Goal: Task Accomplishment & Management: Use online tool/utility

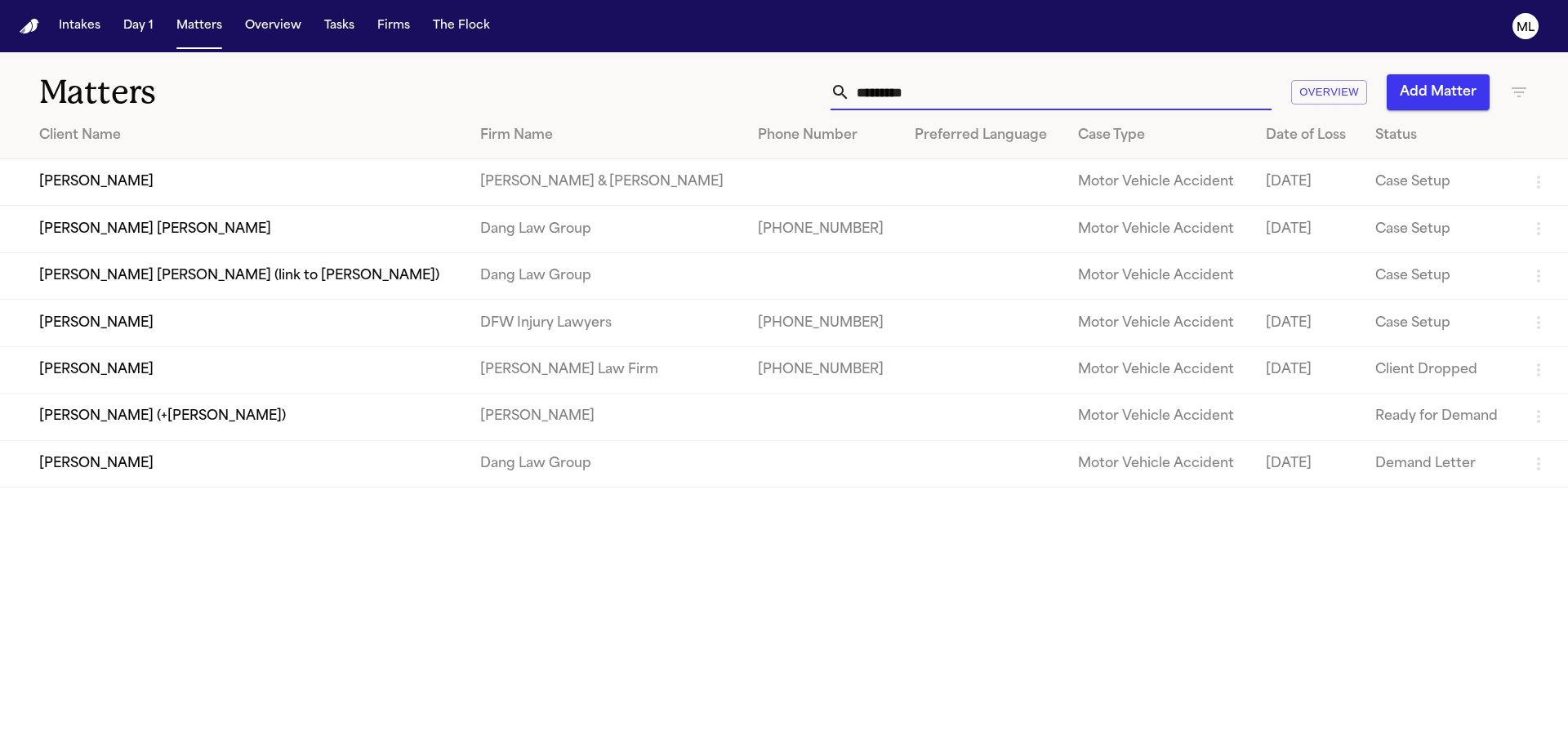
drag, startPoint x: 975, startPoint y: 102, endPoint x: 797, endPoint y: 100, distance: 178.0
click at [797, 100] on div "********* Overview Add Matter" at bounding box center [1000, 93] width 1056 height 36
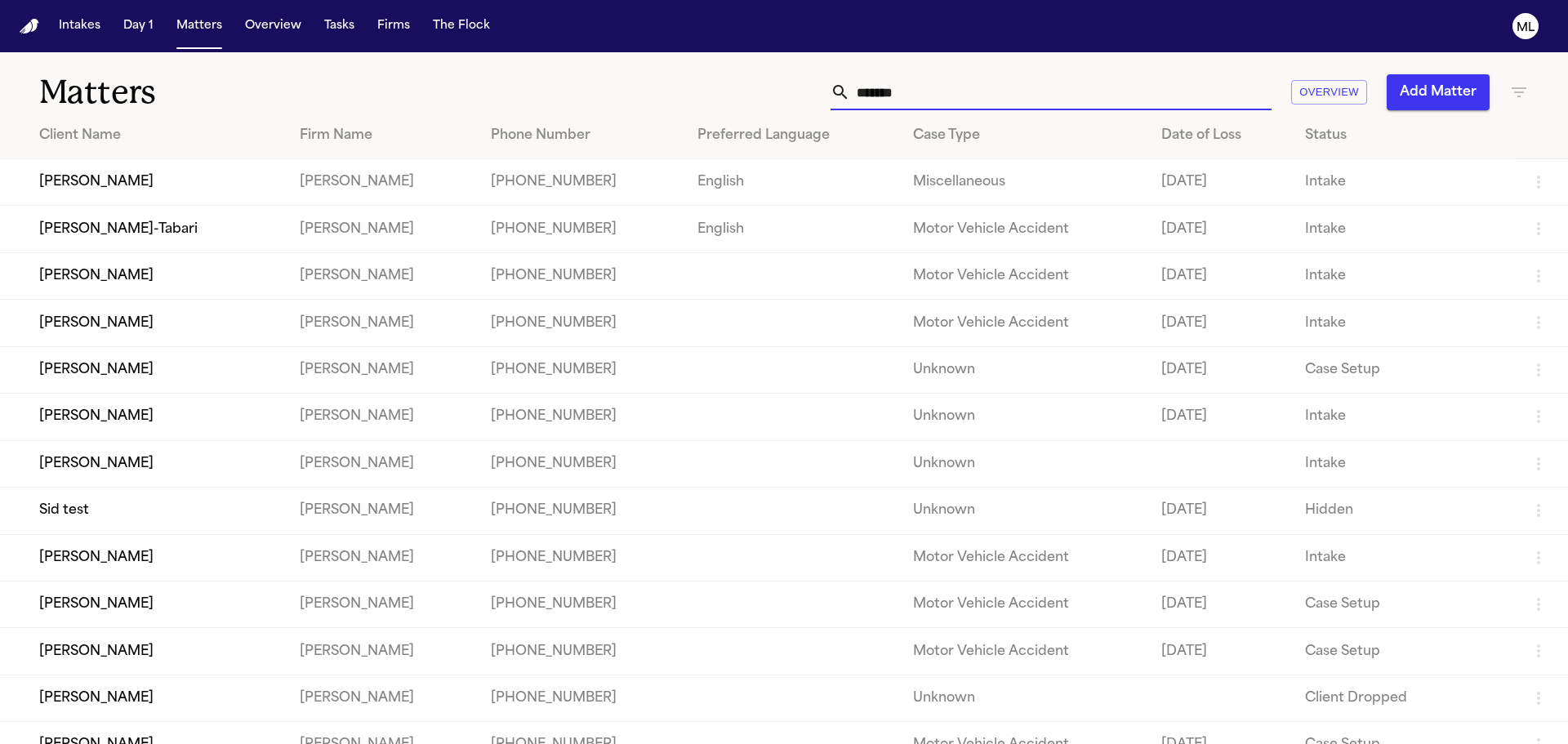
type input "*******"
drag, startPoint x: 974, startPoint y: 103, endPoint x: 869, endPoint y: 82, distance: 107.1
click at [855, 93] on input "*******" at bounding box center [1062, 93] width 422 height 36
type input "*"
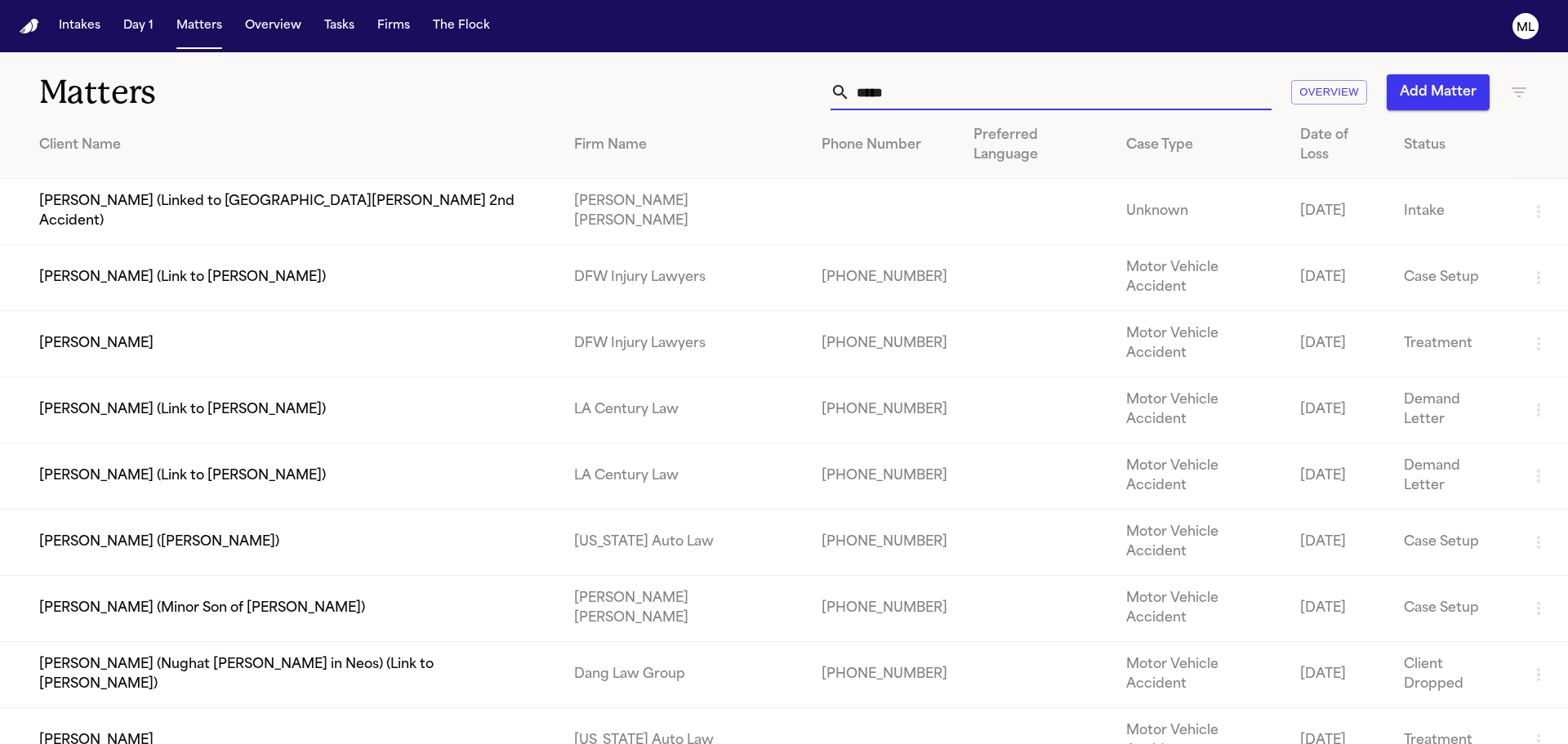
type input "*****"
click at [397, 311] on td "Tamara Hines" at bounding box center [281, 344] width 561 height 66
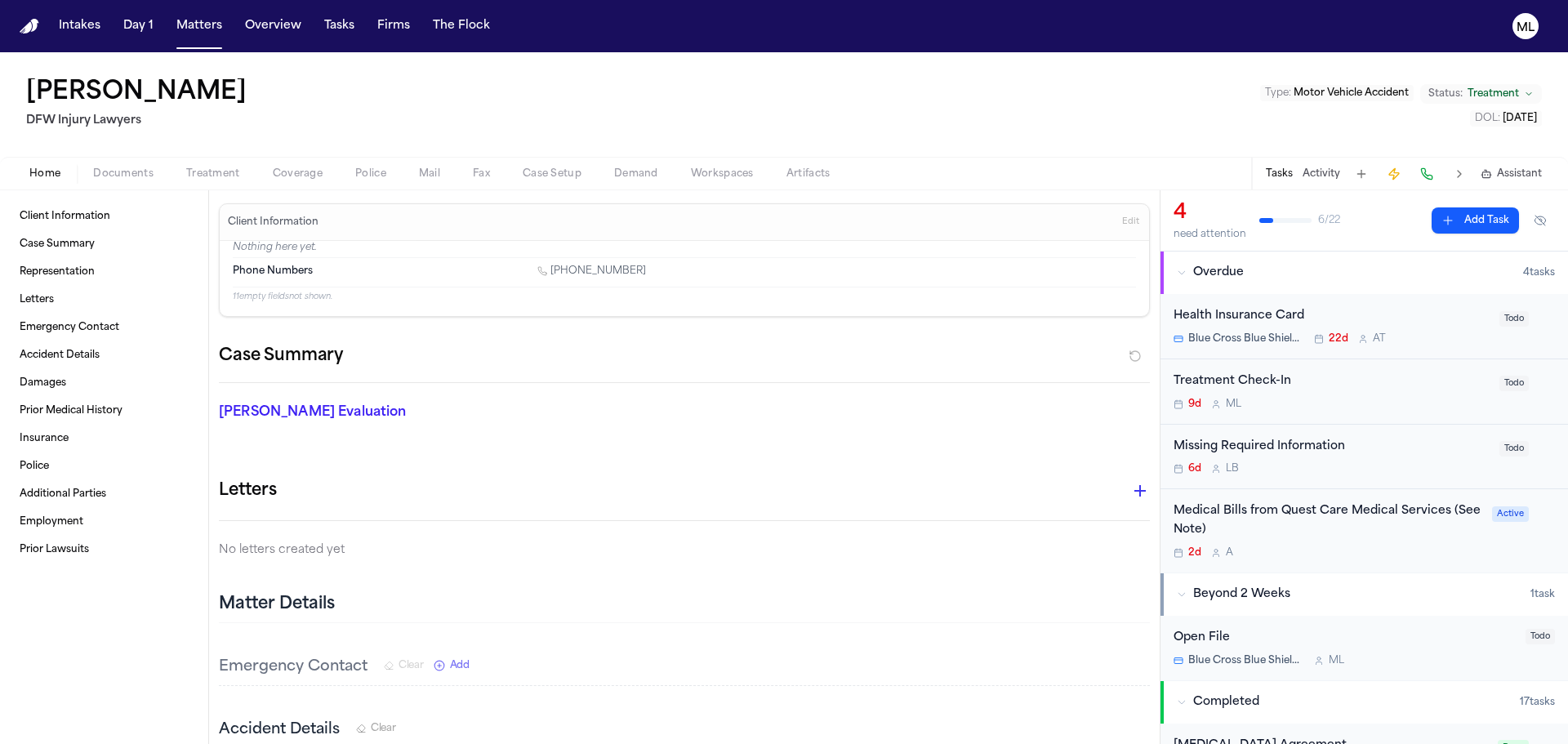
click at [1376, 563] on div "Medical Bills from Quest Care Medical Services (See Note) 2d A Active" at bounding box center [1365, 531] width 408 height 84
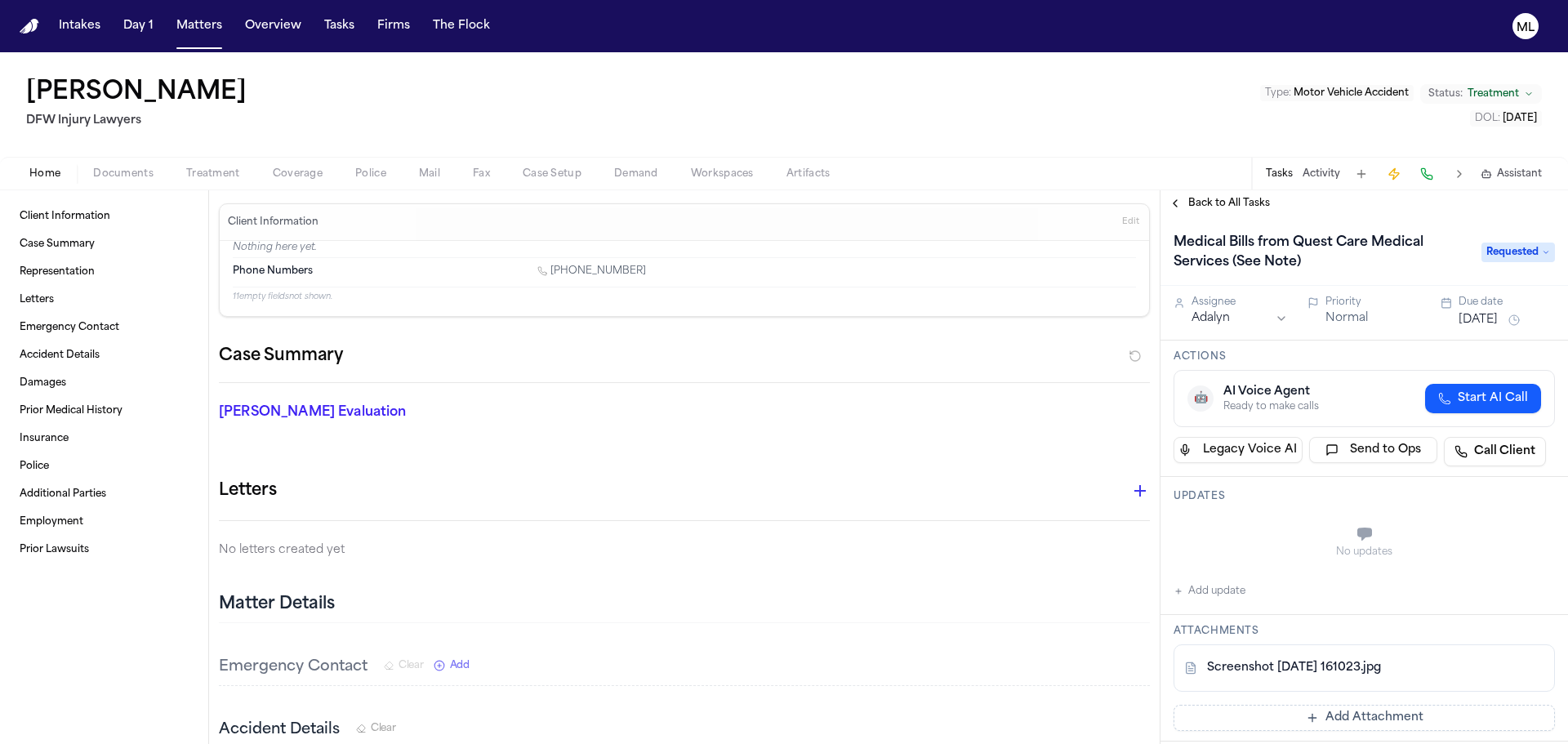
click at [1489, 312] on button "[DATE]" at bounding box center [1477, 320] width 39 height 16
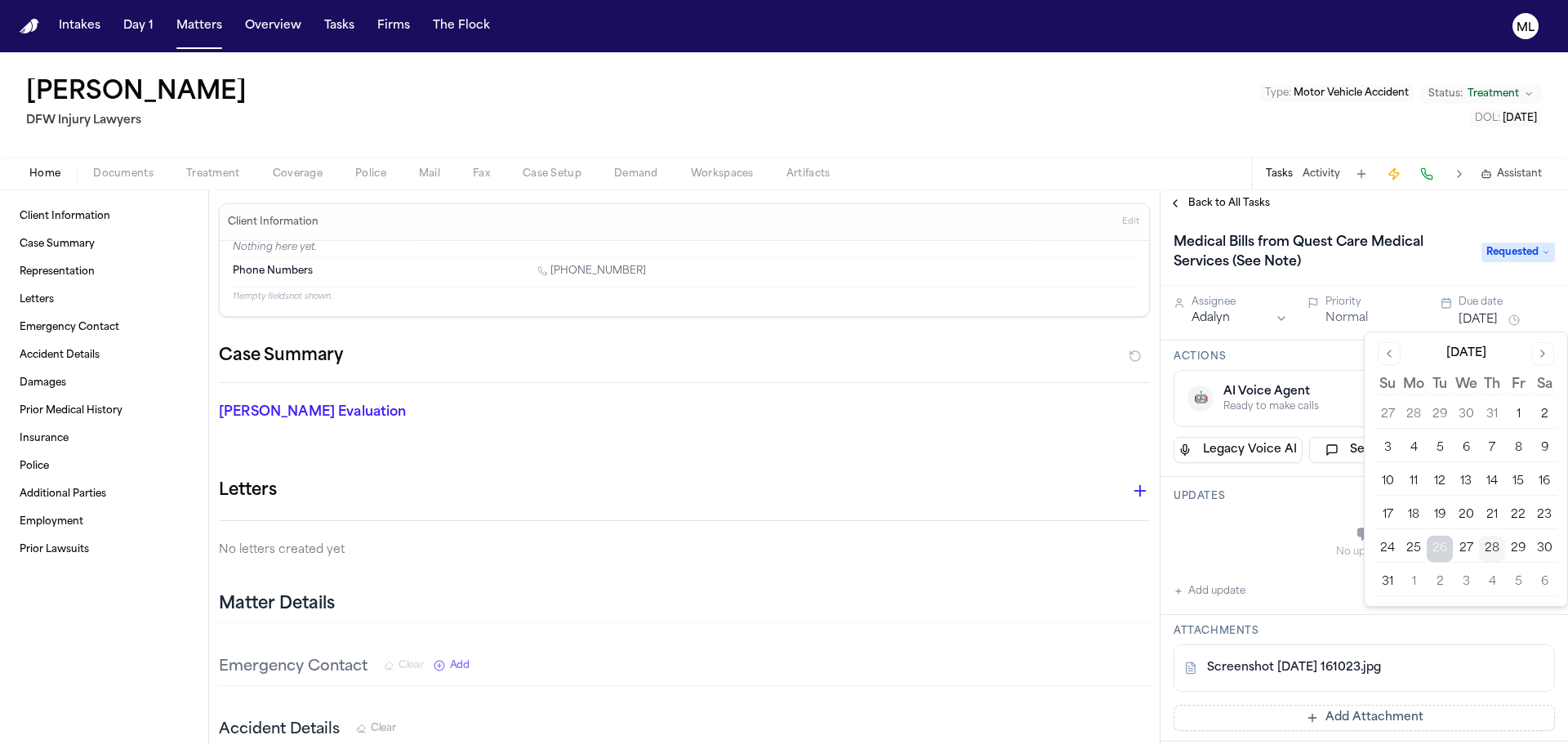
click at [1498, 552] on button "28" at bounding box center [1492, 549] width 26 height 26
click at [1346, 319] on button "Normal" at bounding box center [1346, 318] width 43 height 16
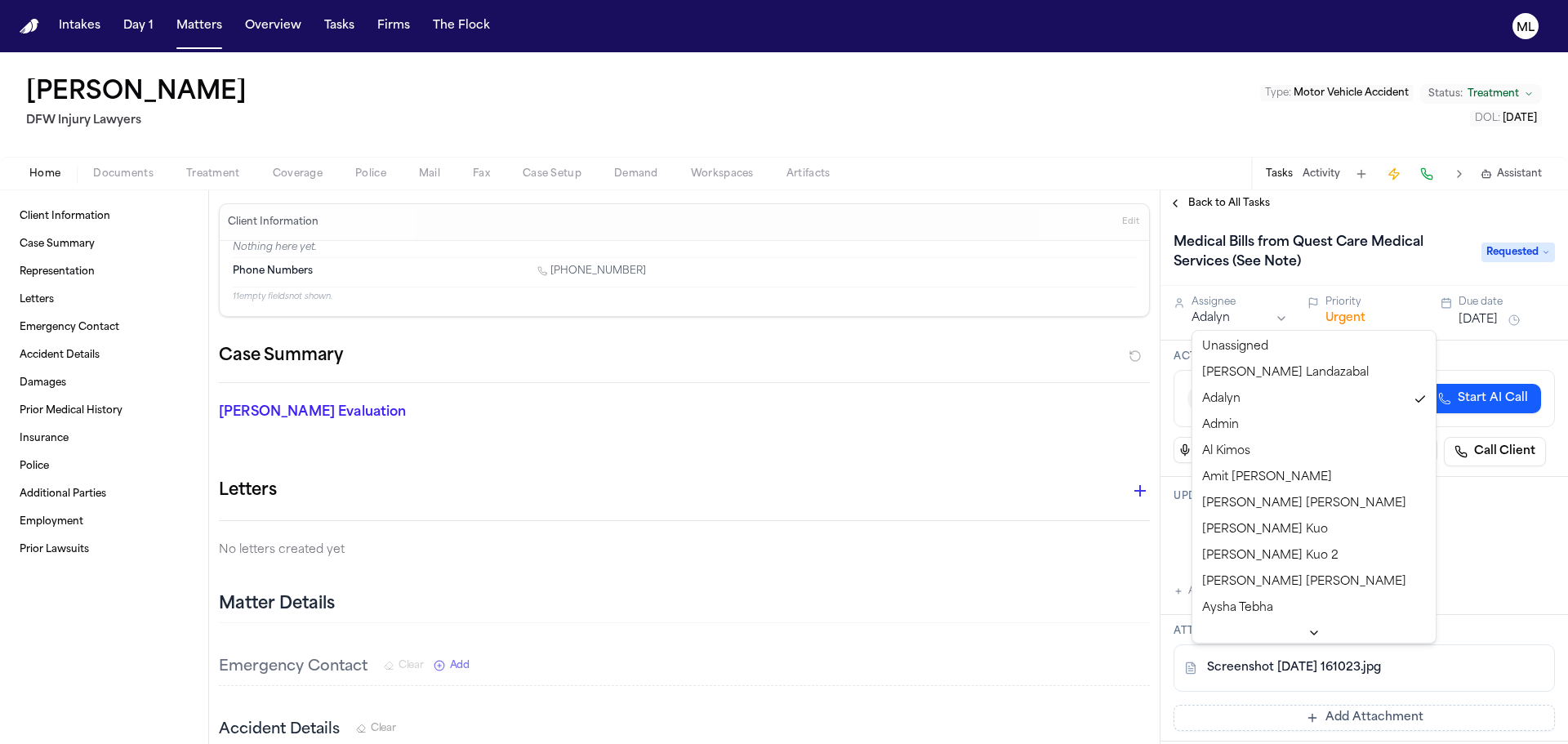
click at [1243, 314] on html "Intakes Day 1 Matters Overview Tasks Firms The Flock ML Tamara Hines DFW Injury…" at bounding box center [784, 372] width 1568 height 744
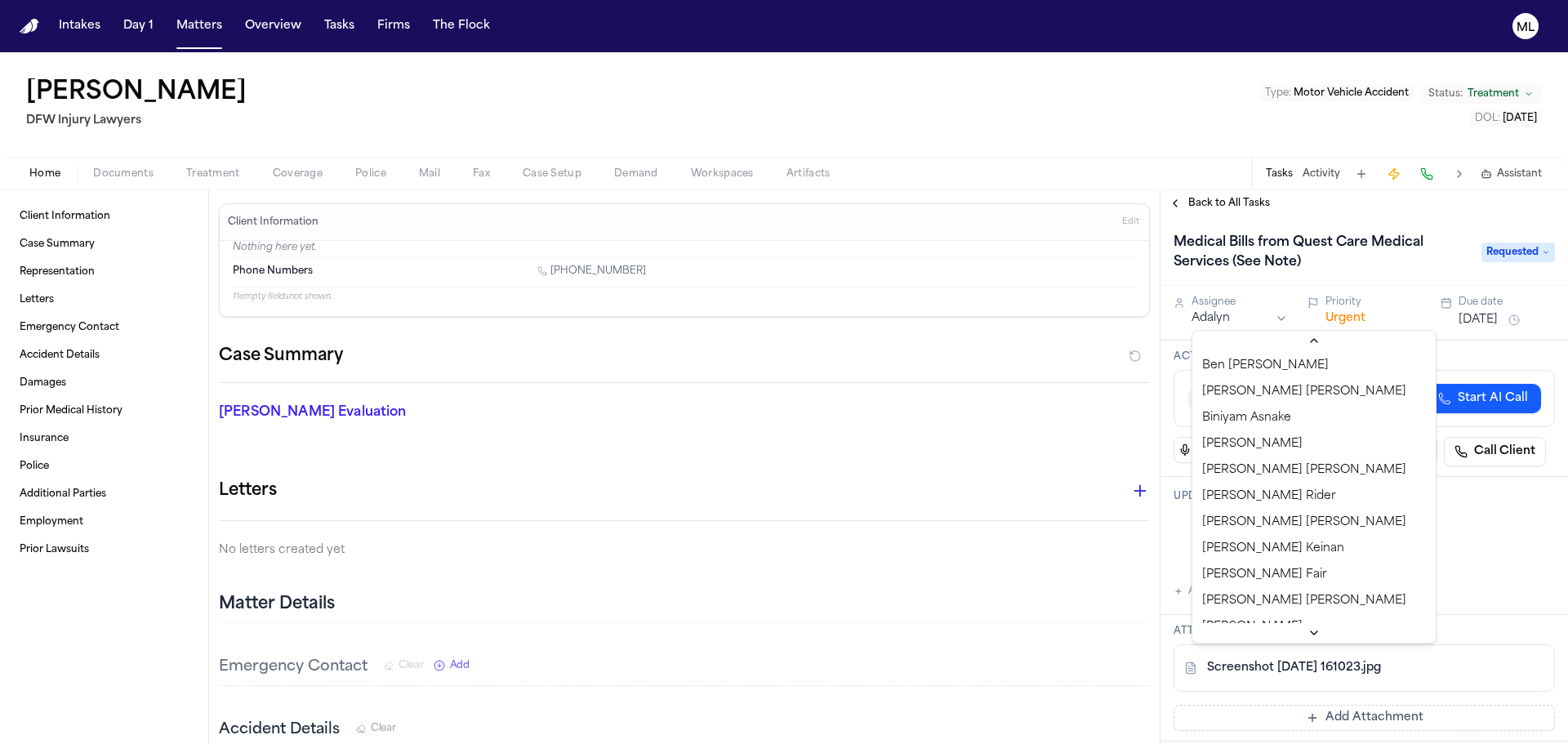
scroll to position [408, 0]
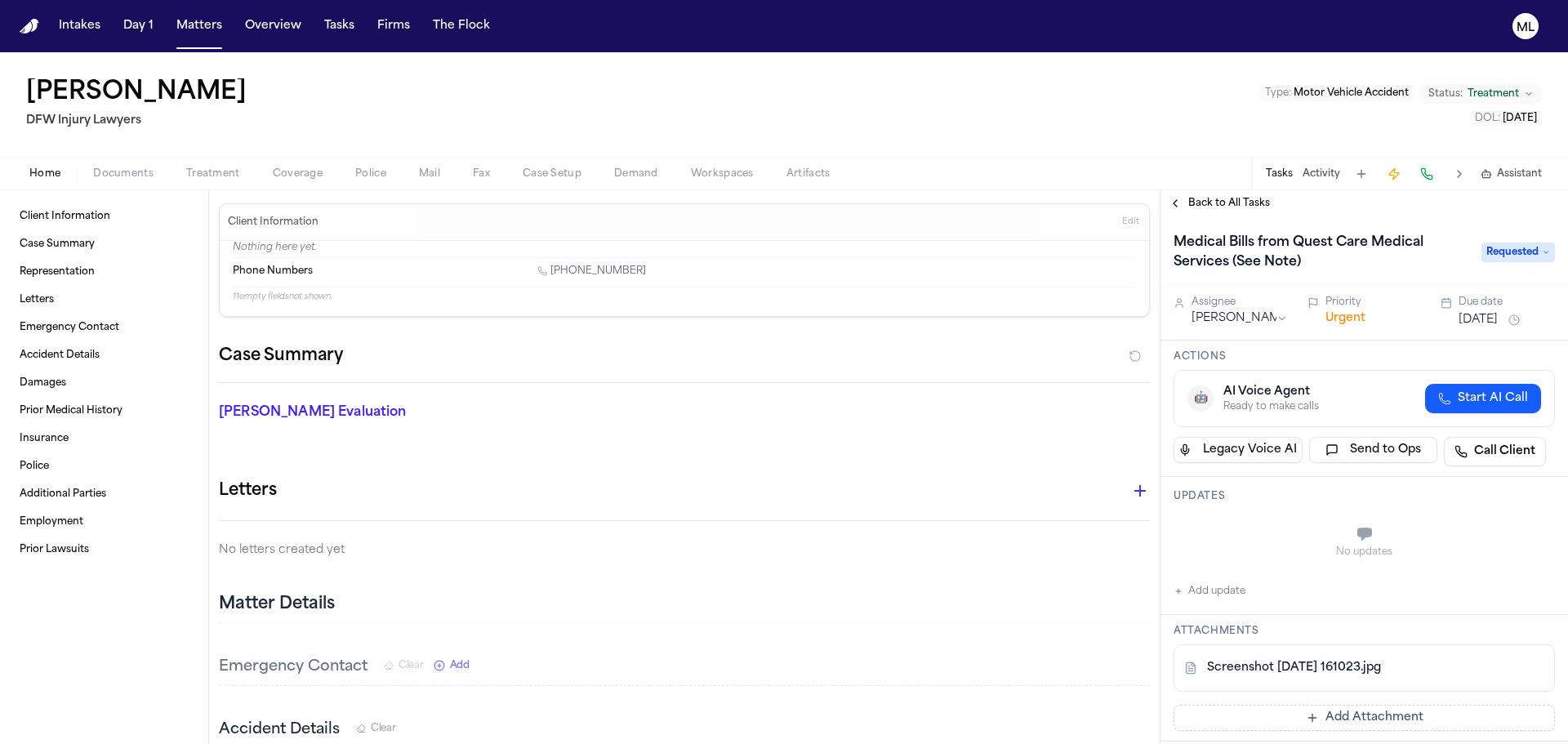
click at [1210, 199] on span "Back to All Tasks" at bounding box center [1229, 203] width 82 height 13
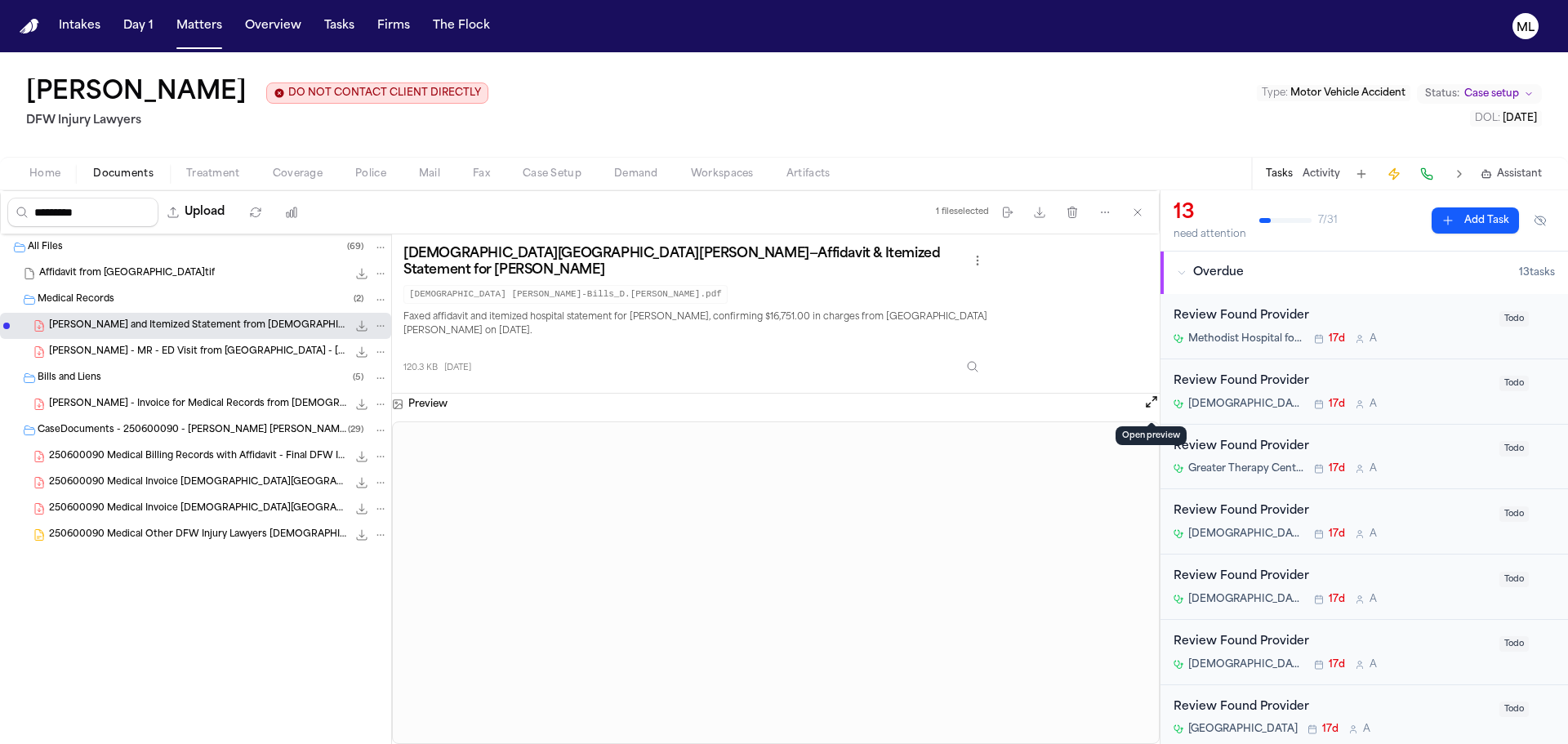
click at [196, 18] on button "Matters" at bounding box center [199, 26] width 59 height 30
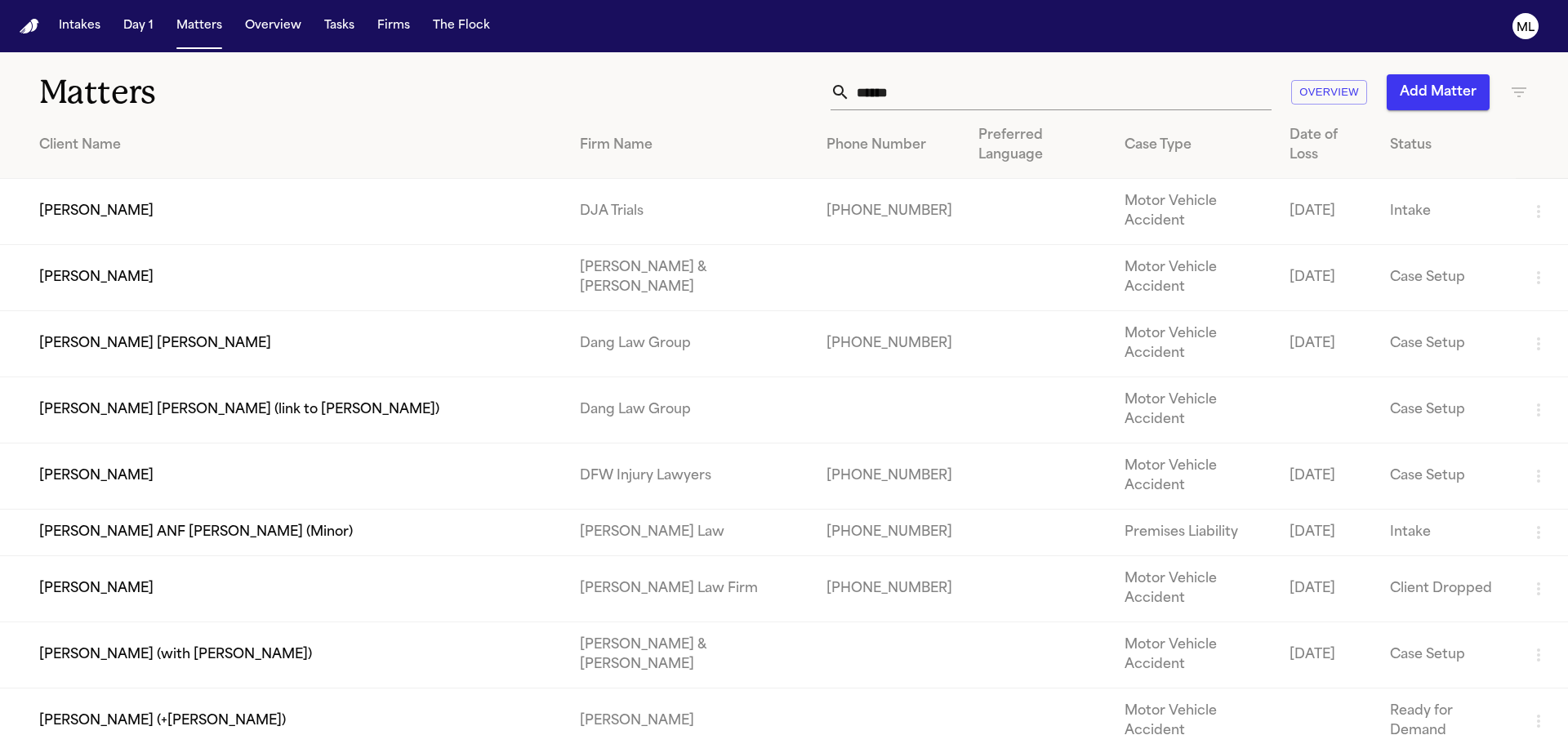
drag, startPoint x: 924, startPoint y: 93, endPoint x: 839, endPoint y: 92, distance: 85.0
click at [839, 92] on div "******" at bounding box center [1051, 93] width 441 height 36
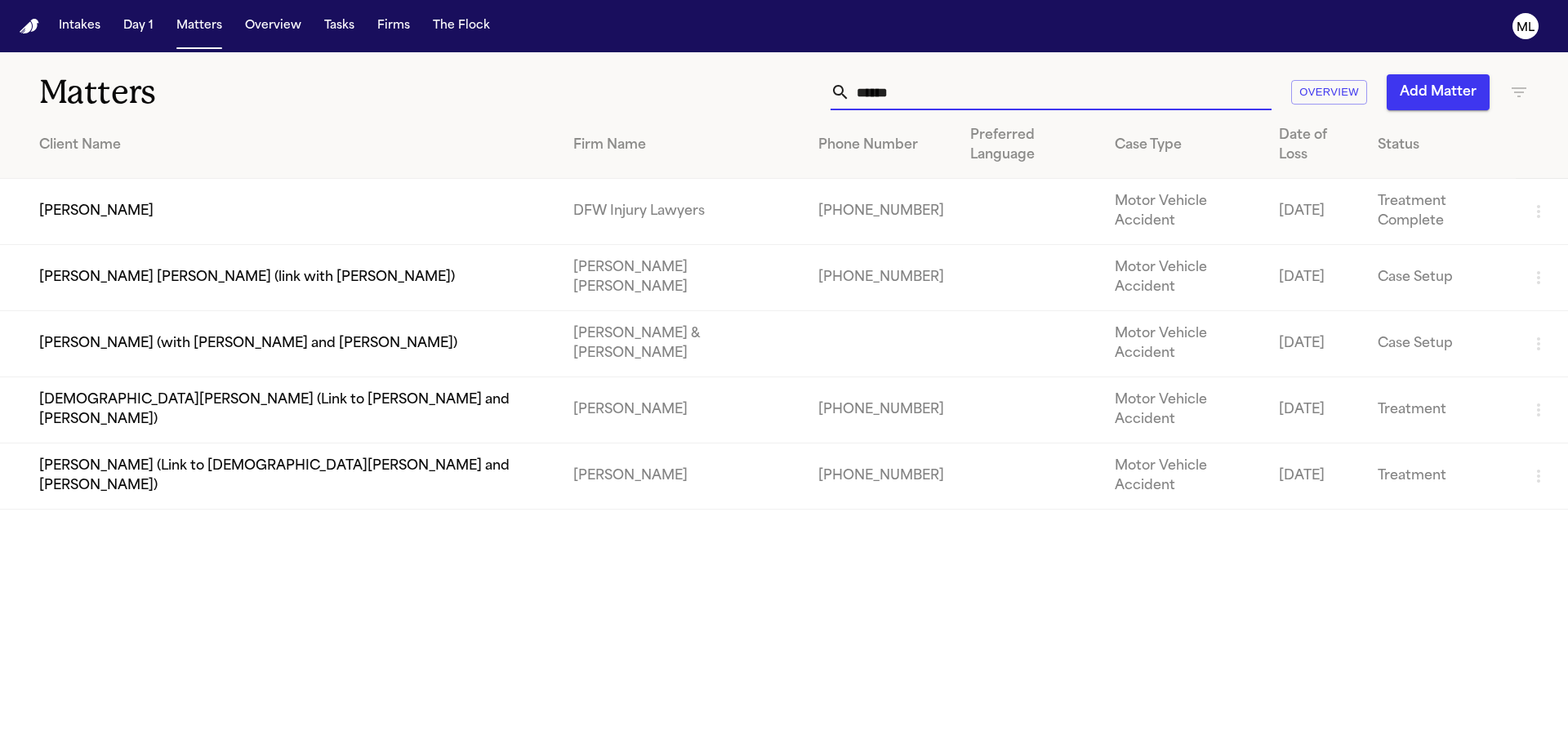
type input "******"
click at [295, 194] on td "[PERSON_NAME]" at bounding box center [280, 212] width 560 height 66
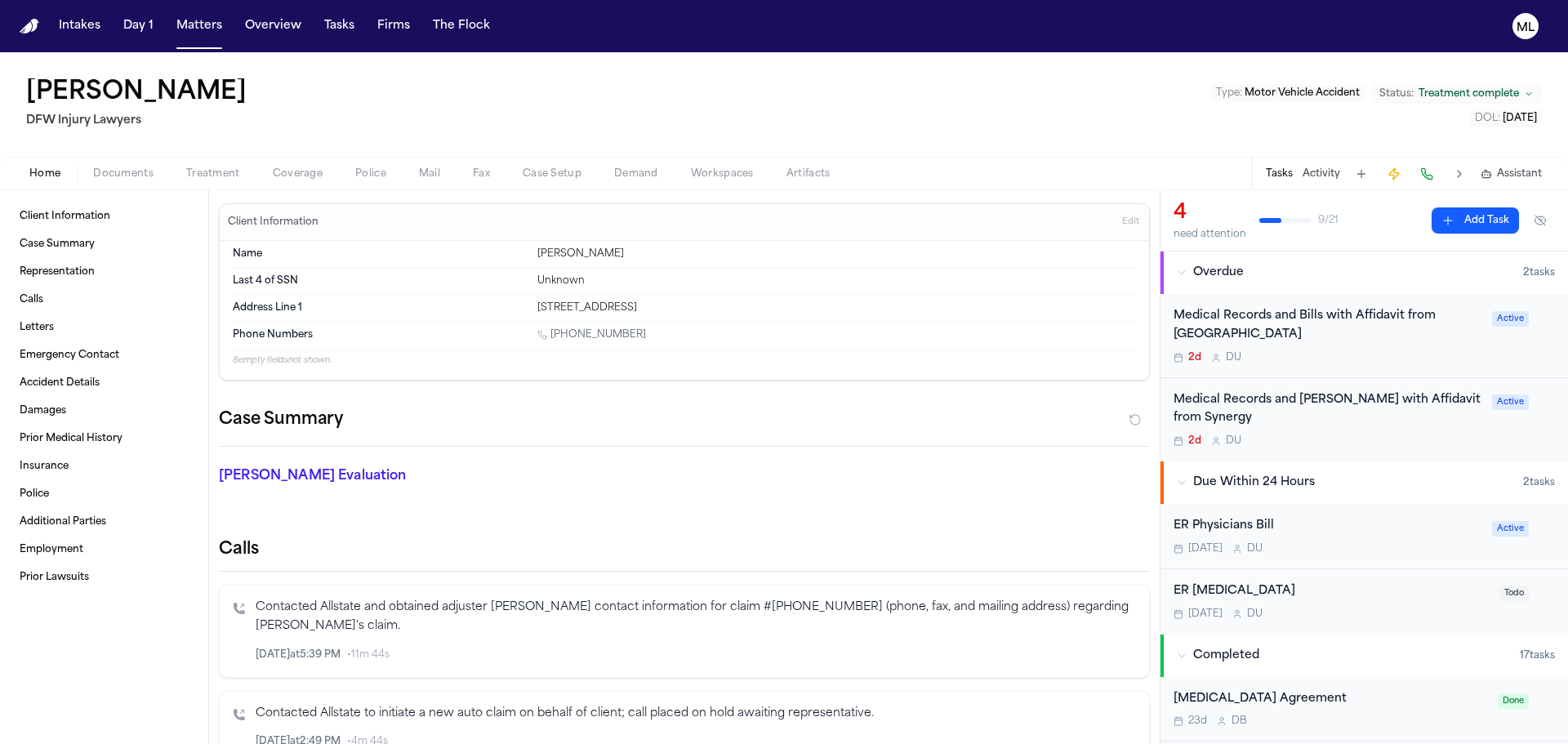
click at [117, 183] on span "button" at bounding box center [123, 183] width 80 height 2
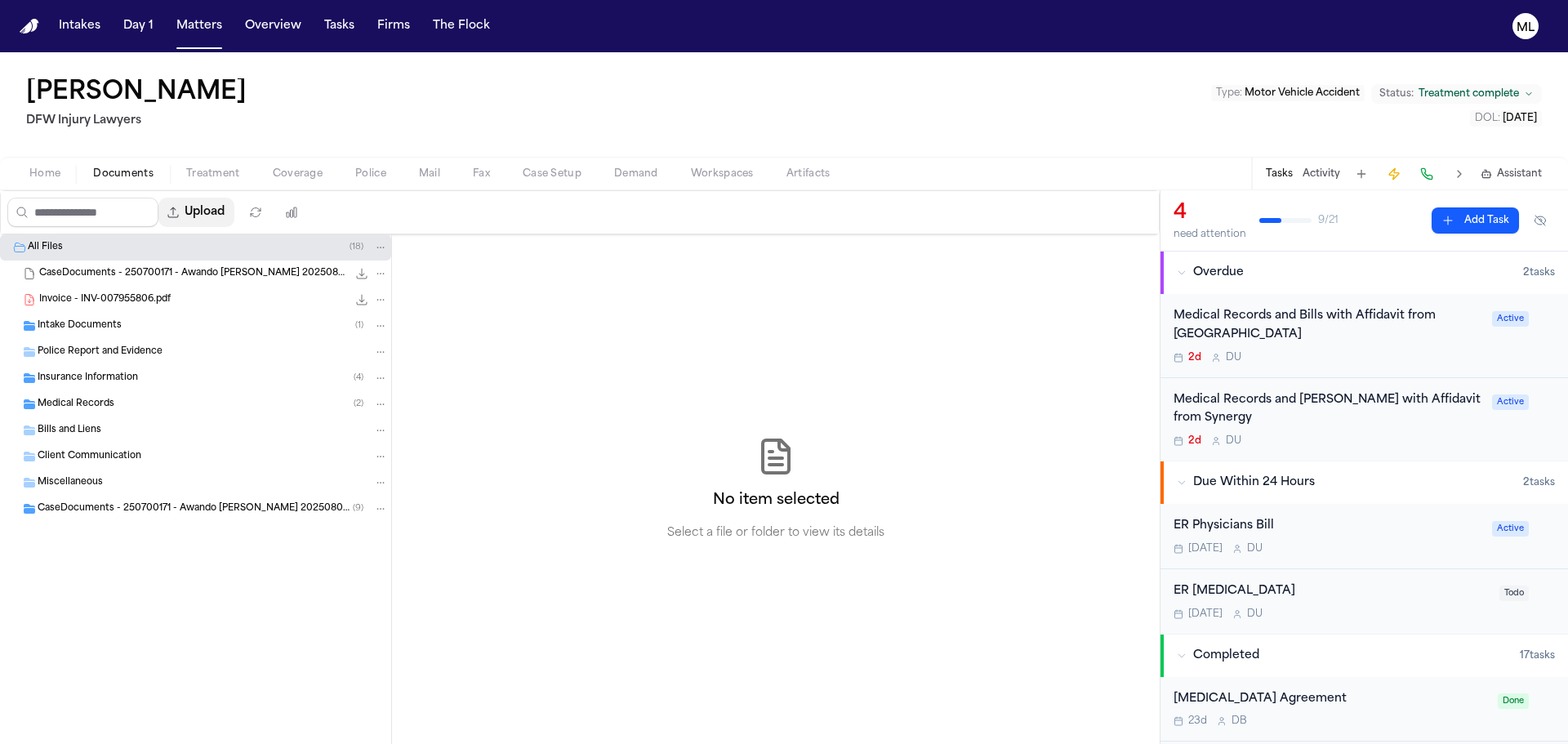
click at [208, 215] on button "Upload" at bounding box center [196, 213] width 76 height 30
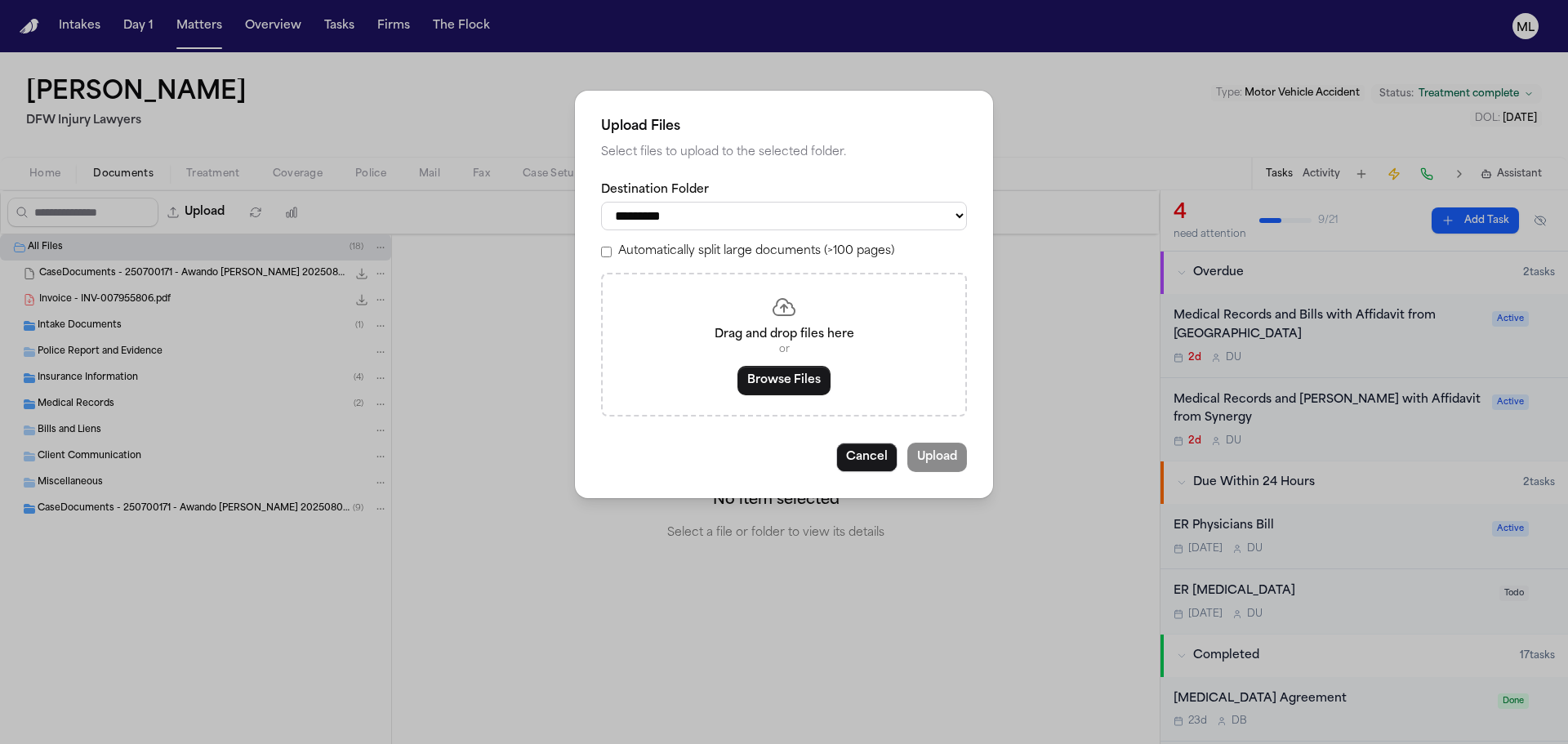
click at [741, 373] on button "Browse Files" at bounding box center [784, 381] width 94 height 30
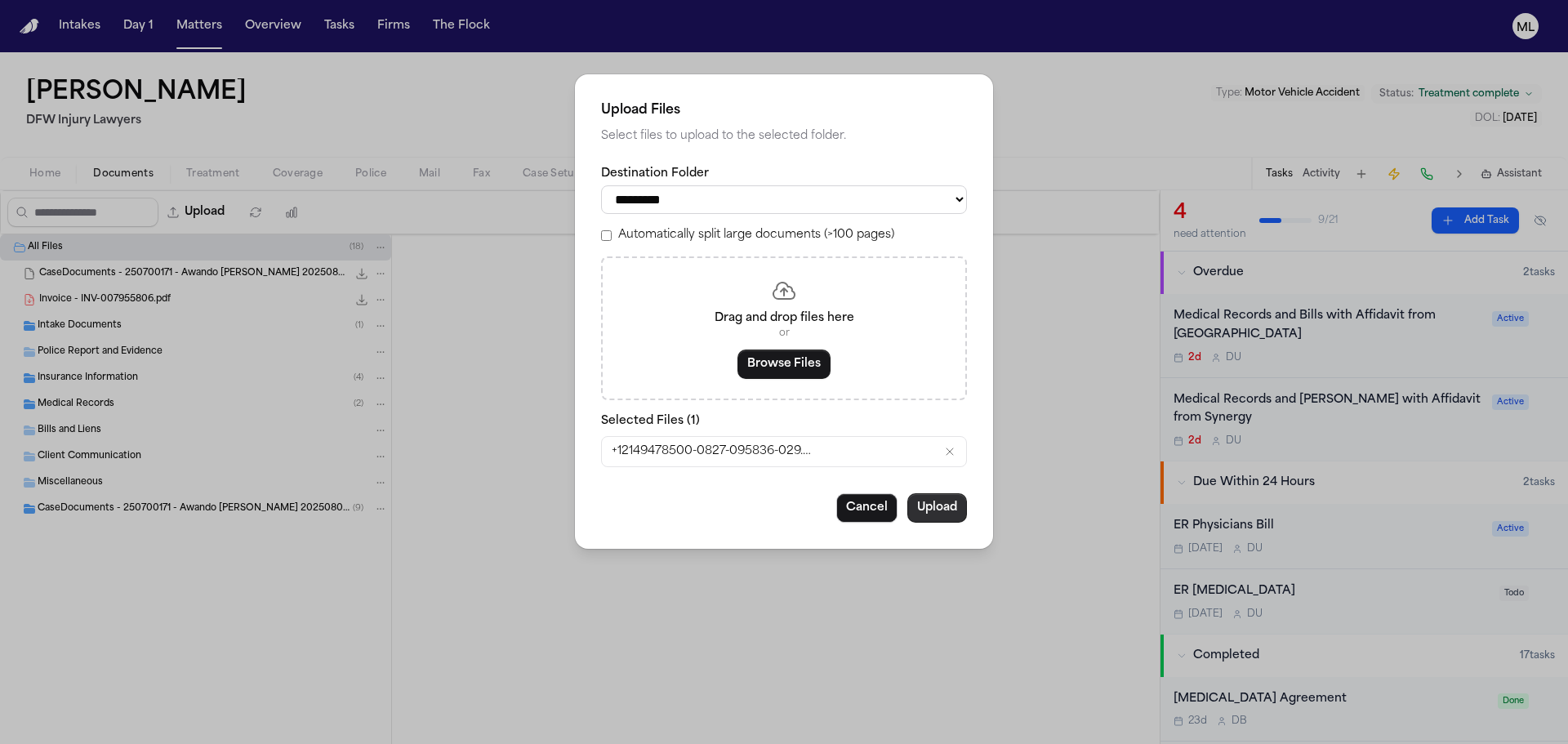
click at [940, 513] on button "Upload" at bounding box center [937, 508] width 60 height 30
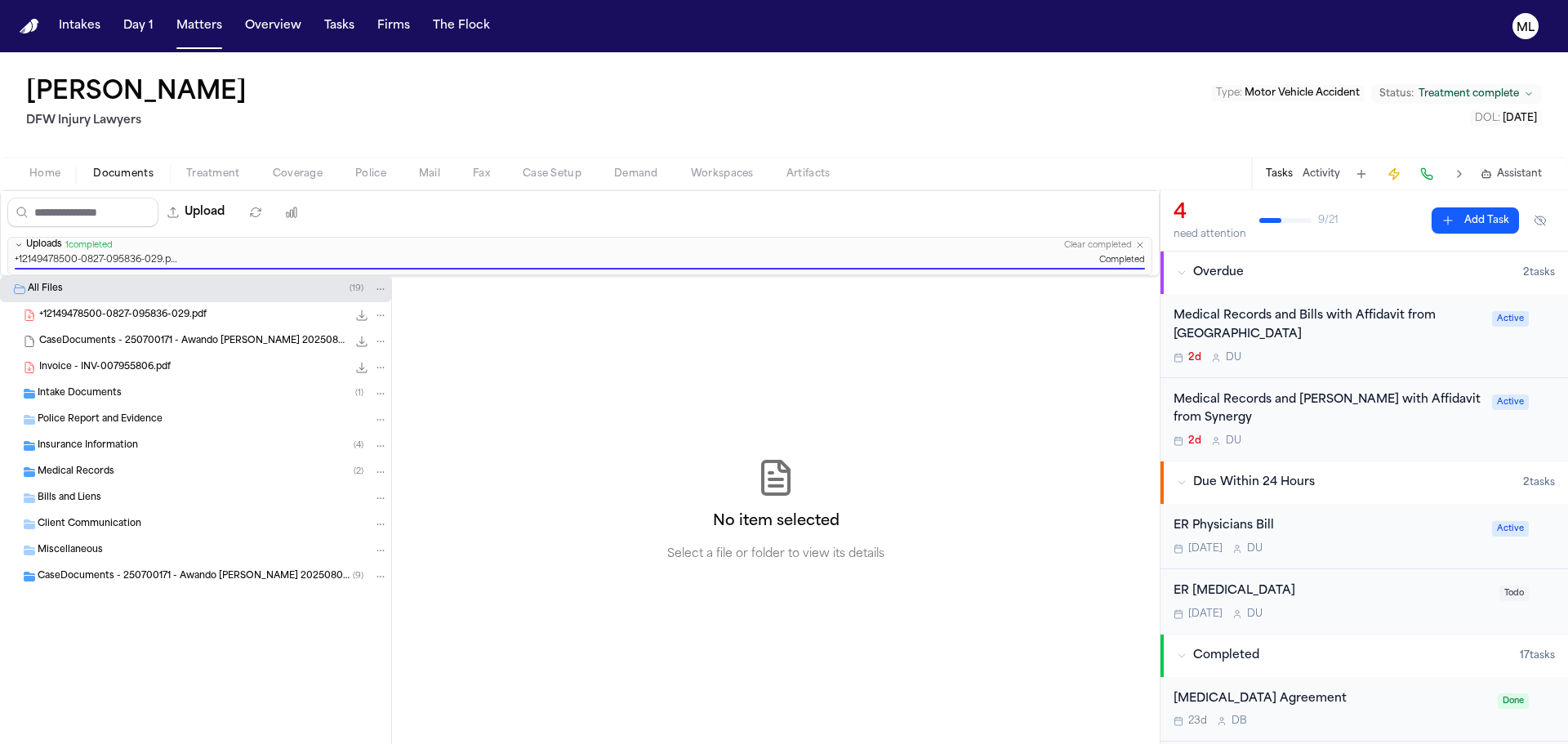
click at [1365, 437] on div "2d D U" at bounding box center [1328, 441] width 308 height 13
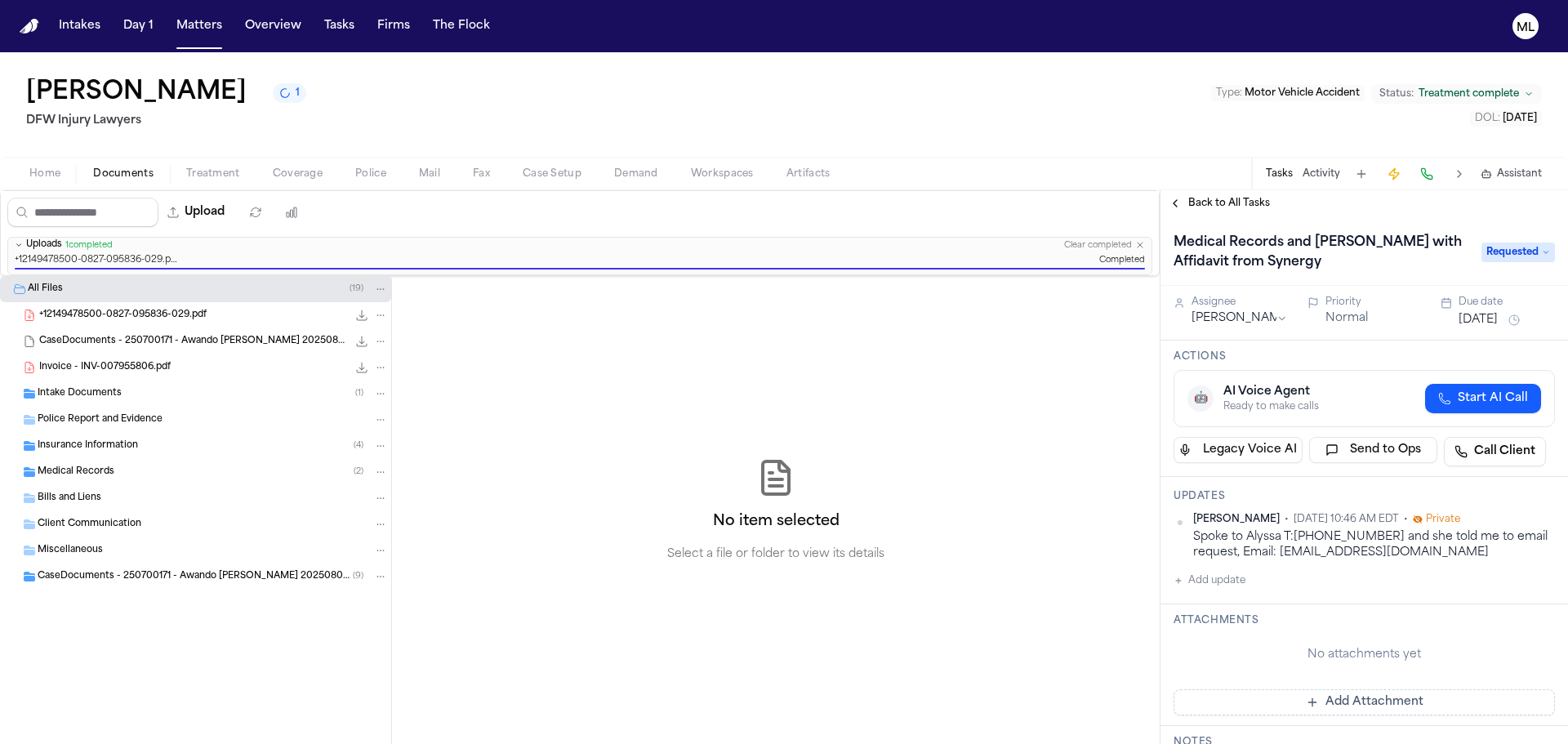
click at [1213, 575] on button "Add update" at bounding box center [1210, 581] width 72 height 20
click at [1255, 585] on textarea "Add your update" at bounding box center [1374, 593] width 349 height 33
type textarea "**********"
click at [1522, 635] on button "Add" at bounding box center [1532, 633] width 34 height 20
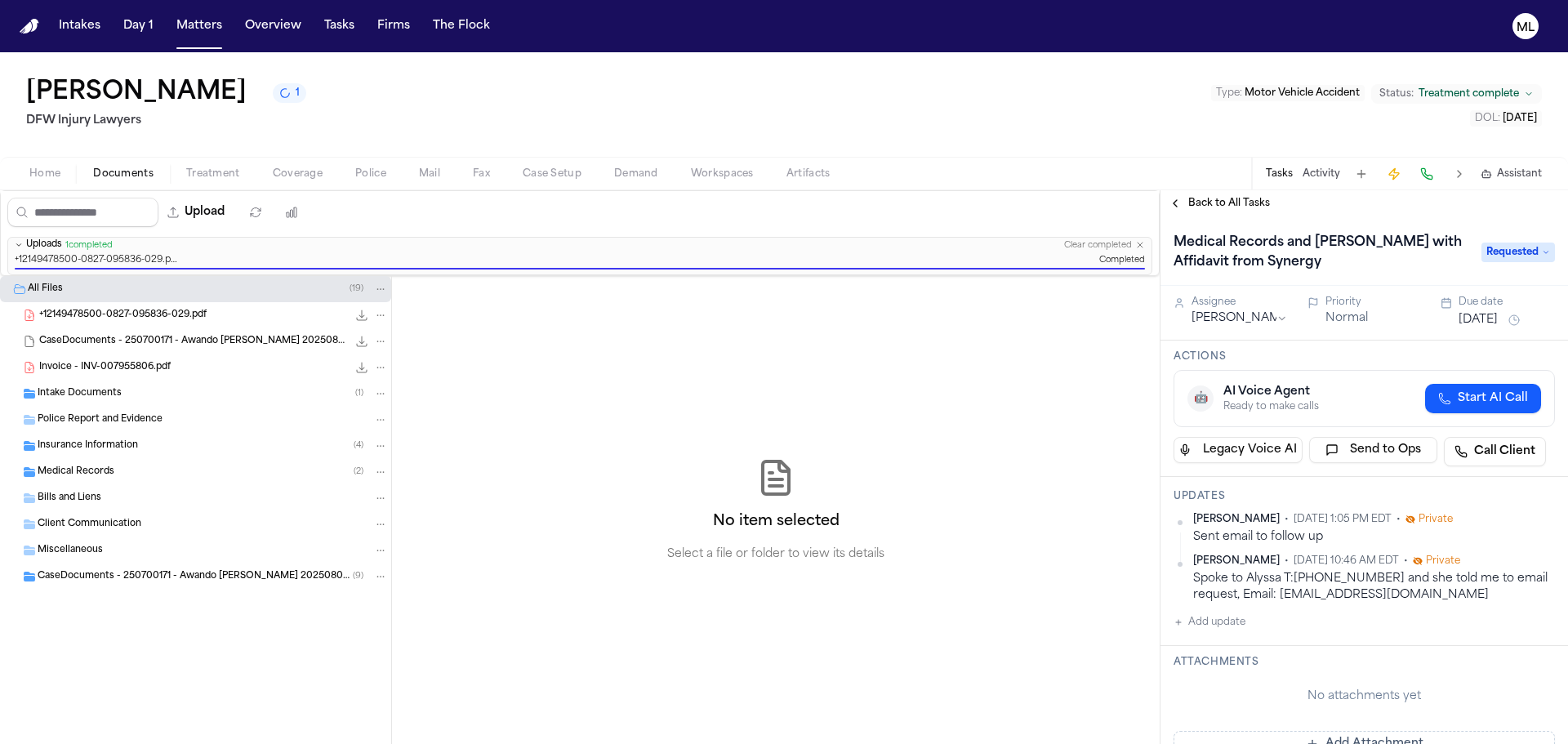
click at [1484, 321] on button "[DATE]" at bounding box center [1477, 320] width 39 height 16
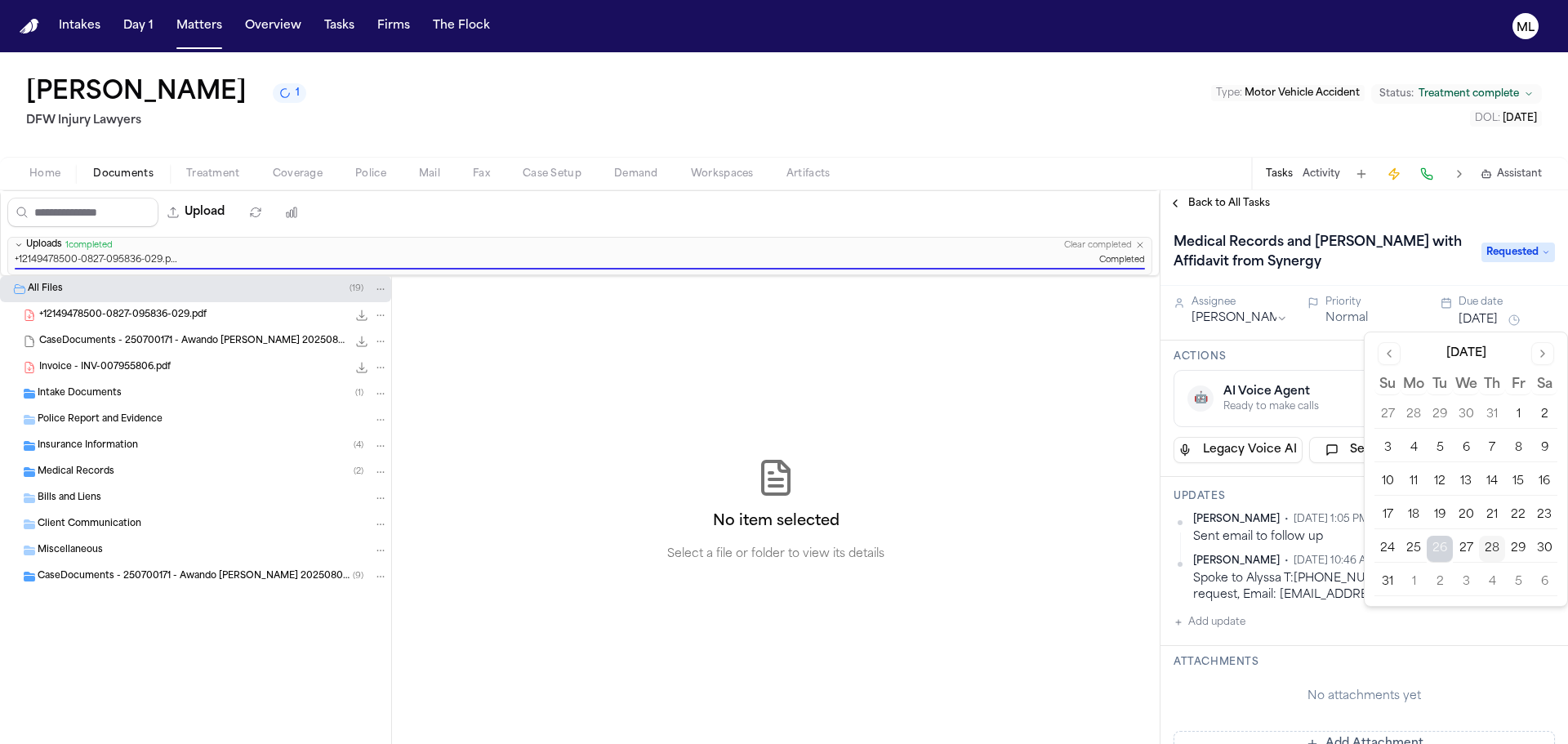
click at [1449, 581] on button "2" at bounding box center [1440, 582] width 26 height 26
click at [1233, 198] on span "Back to All Tasks" at bounding box center [1229, 203] width 82 height 13
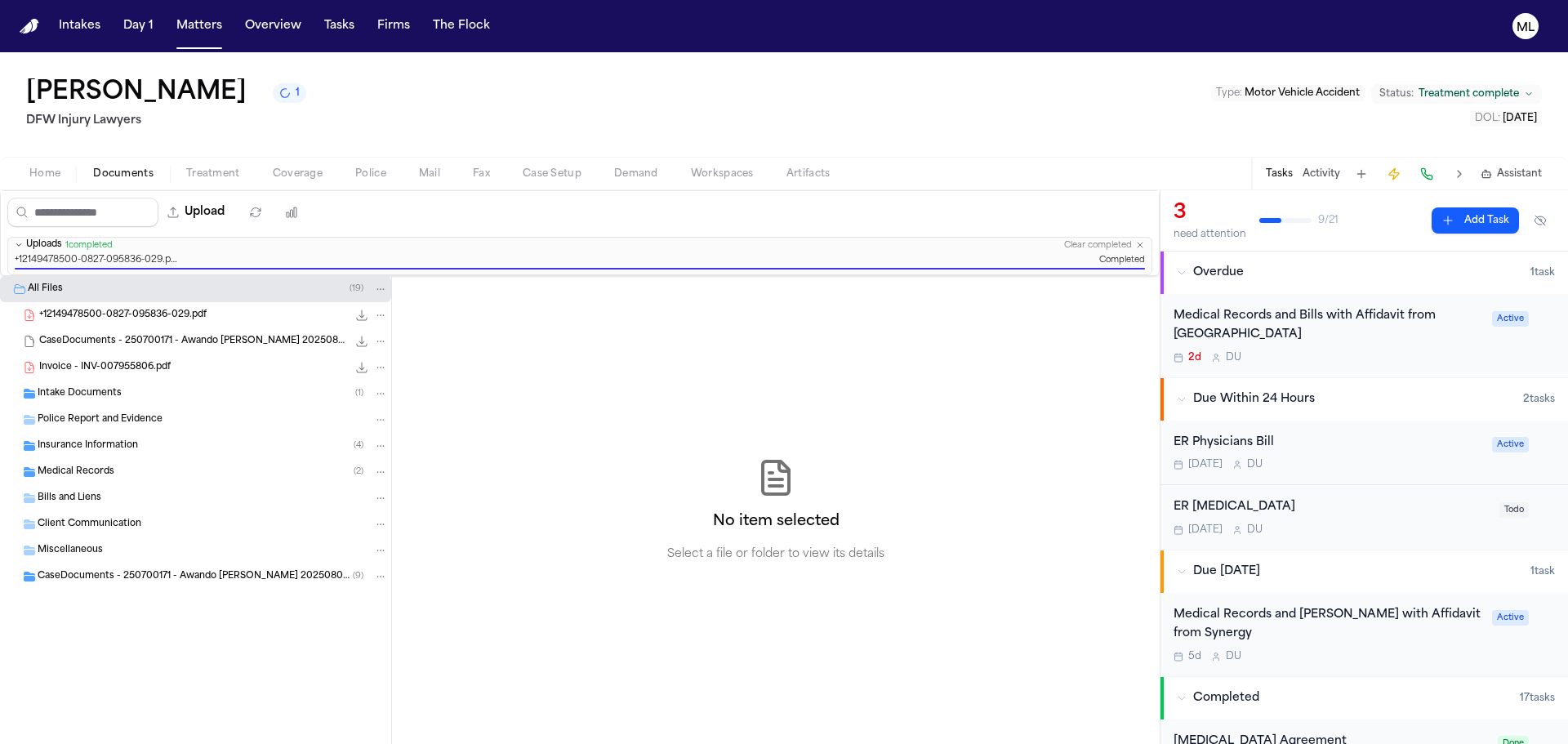
click at [1426, 361] on div "2d D U" at bounding box center [1328, 357] width 308 height 13
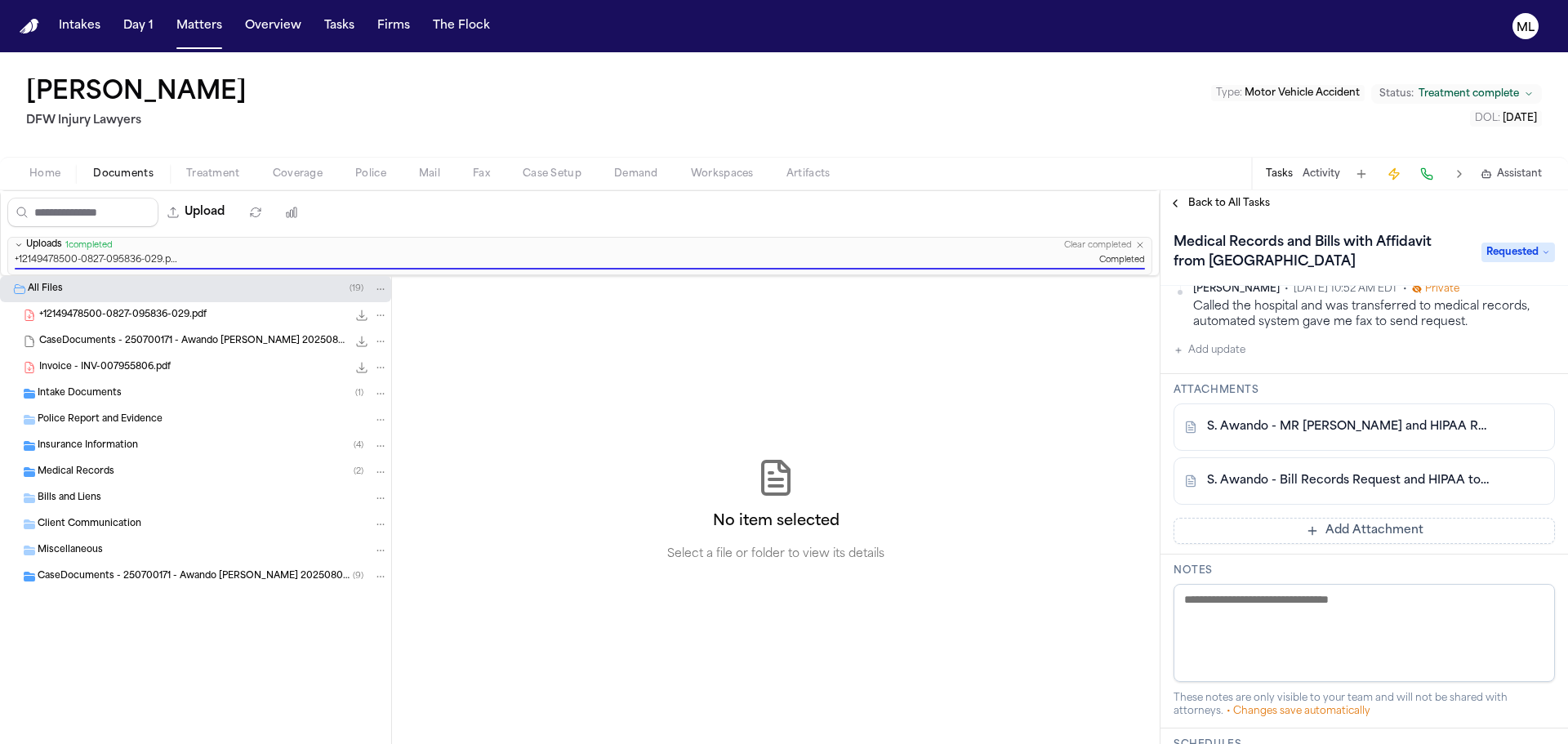
scroll to position [326, 0]
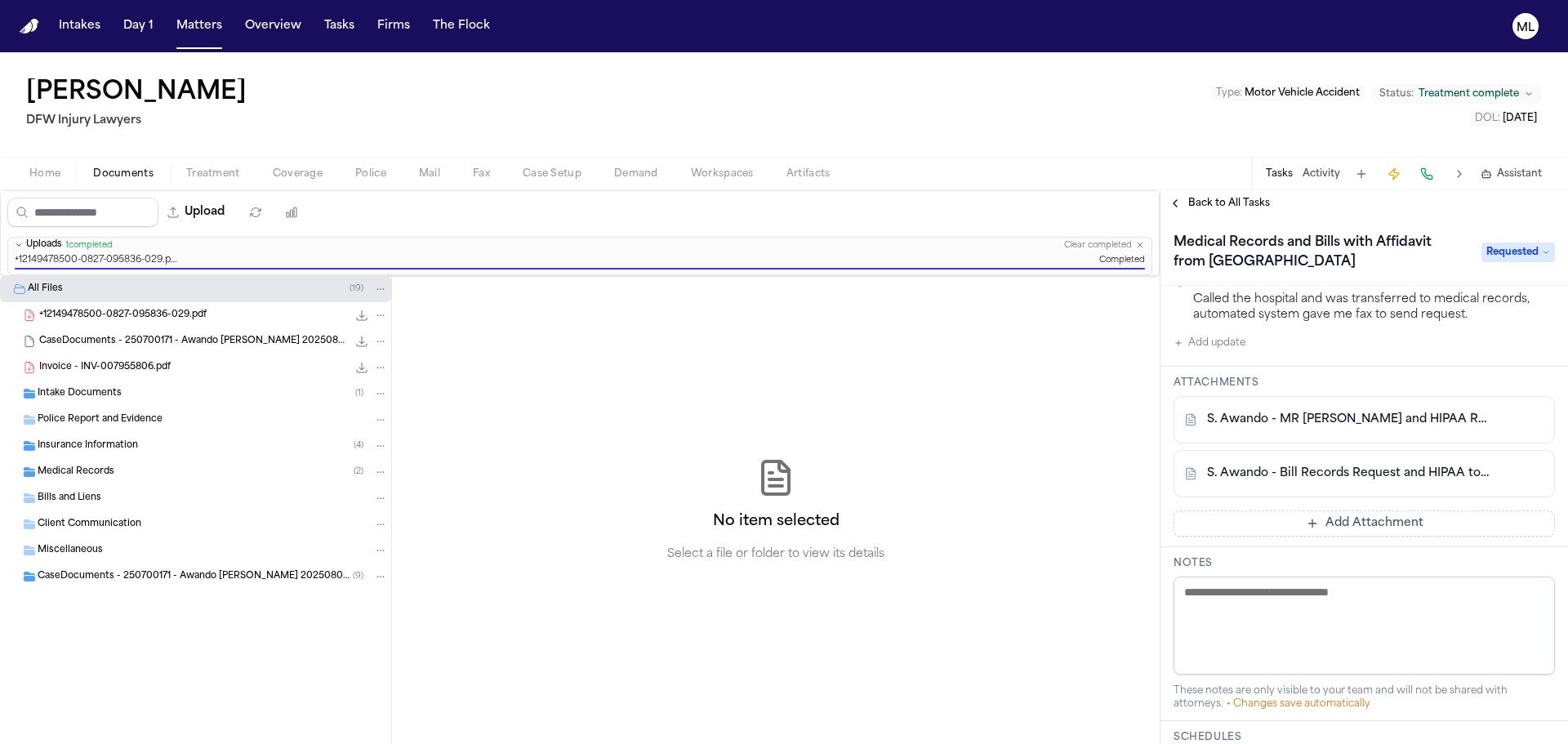
click at [1229, 342] on button "Add update" at bounding box center [1210, 343] width 72 height 20
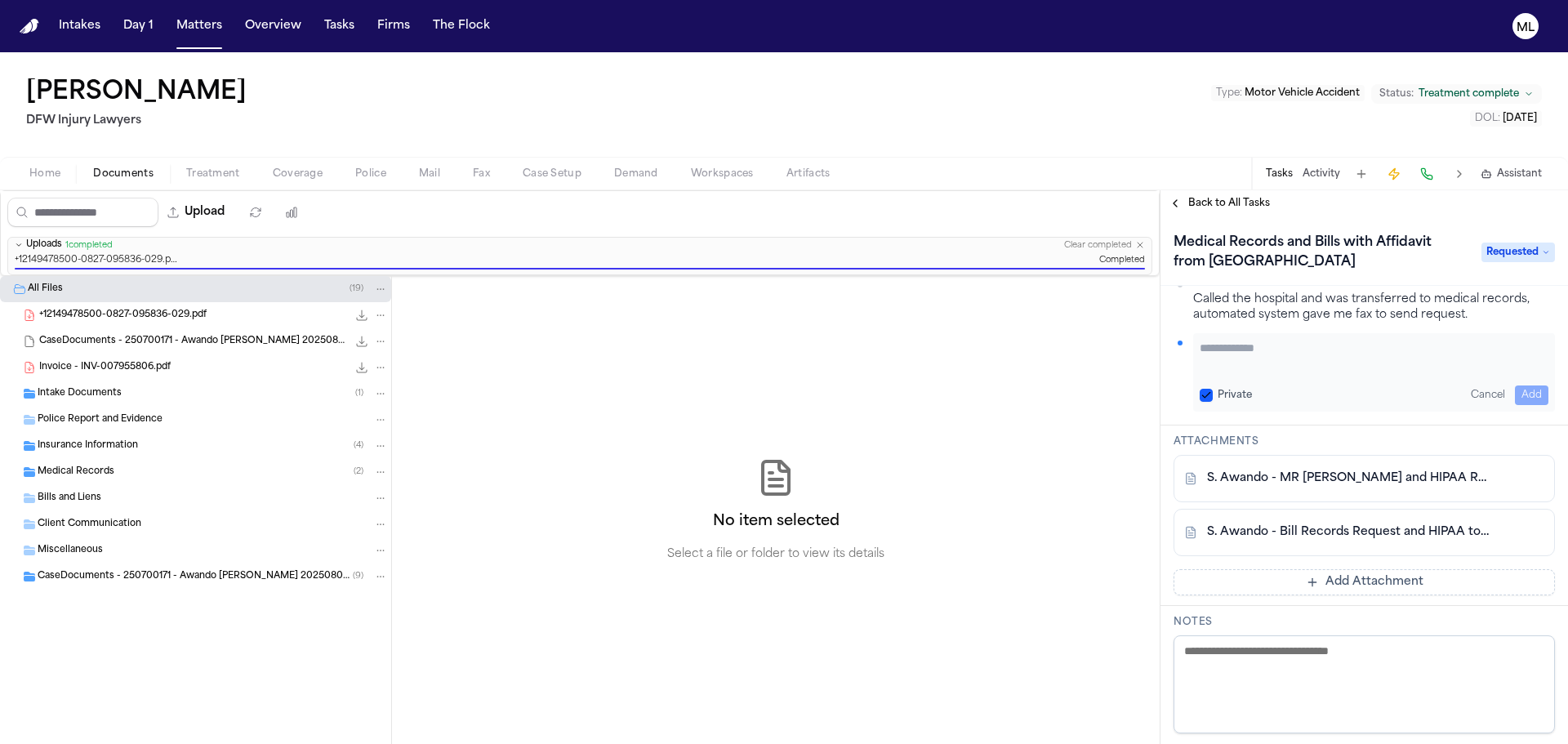
click at [1244, 355] on textarea "Add your update" at bounding box center [1374, 356] width 349 height 33
type textarea "*"
type textarea "**********"
click at [1503, 387] on div "Cancel Add" at bounding box center [1506, 395] width 85 height 20
click at [1516, 396] on button "Add" at bounding box center [1532, 395] width 34 height 20
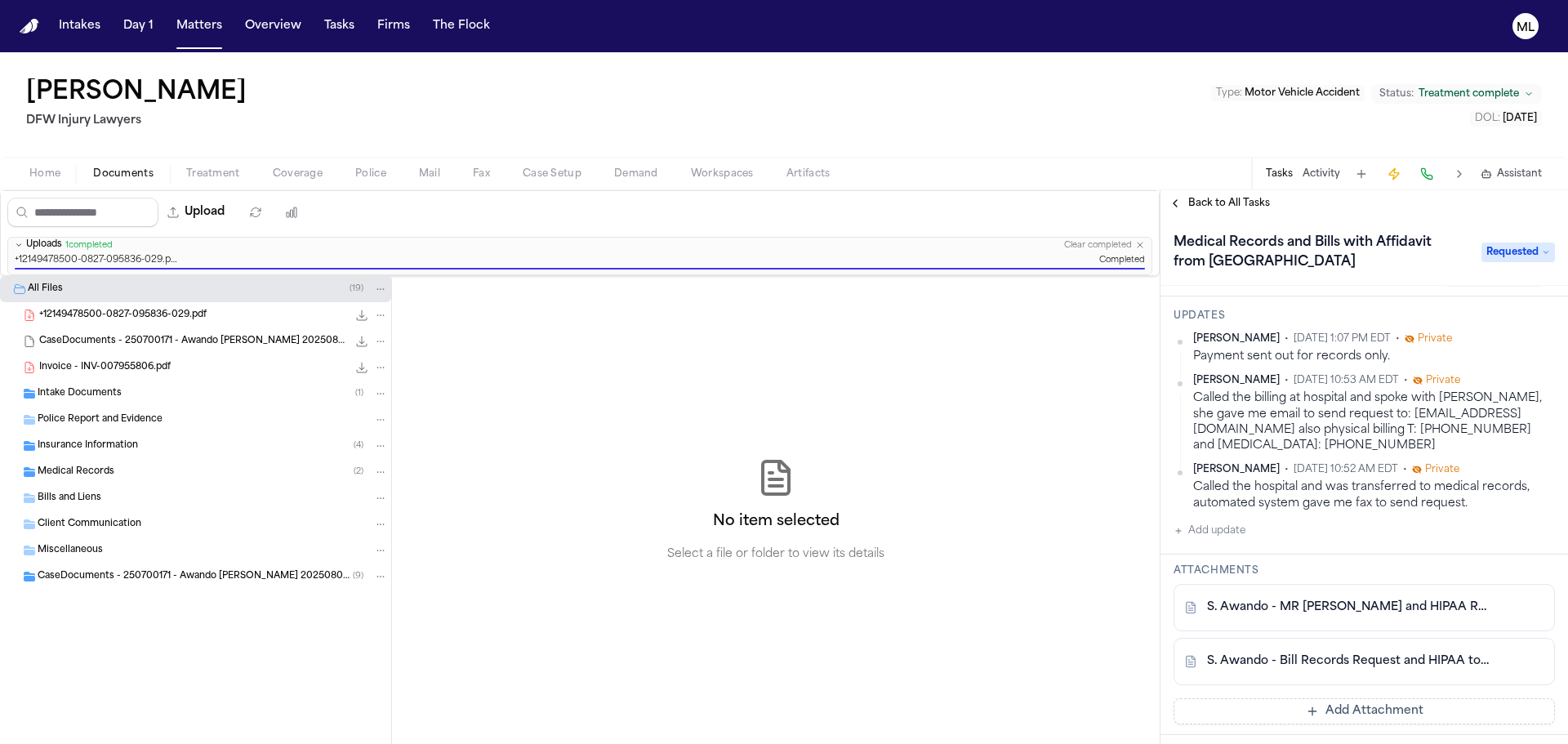
scroll to position [178, 0]
click at [1205, 202] on span "Back to All Tasks" at bounding box center [1229, 203] width 82 height 13
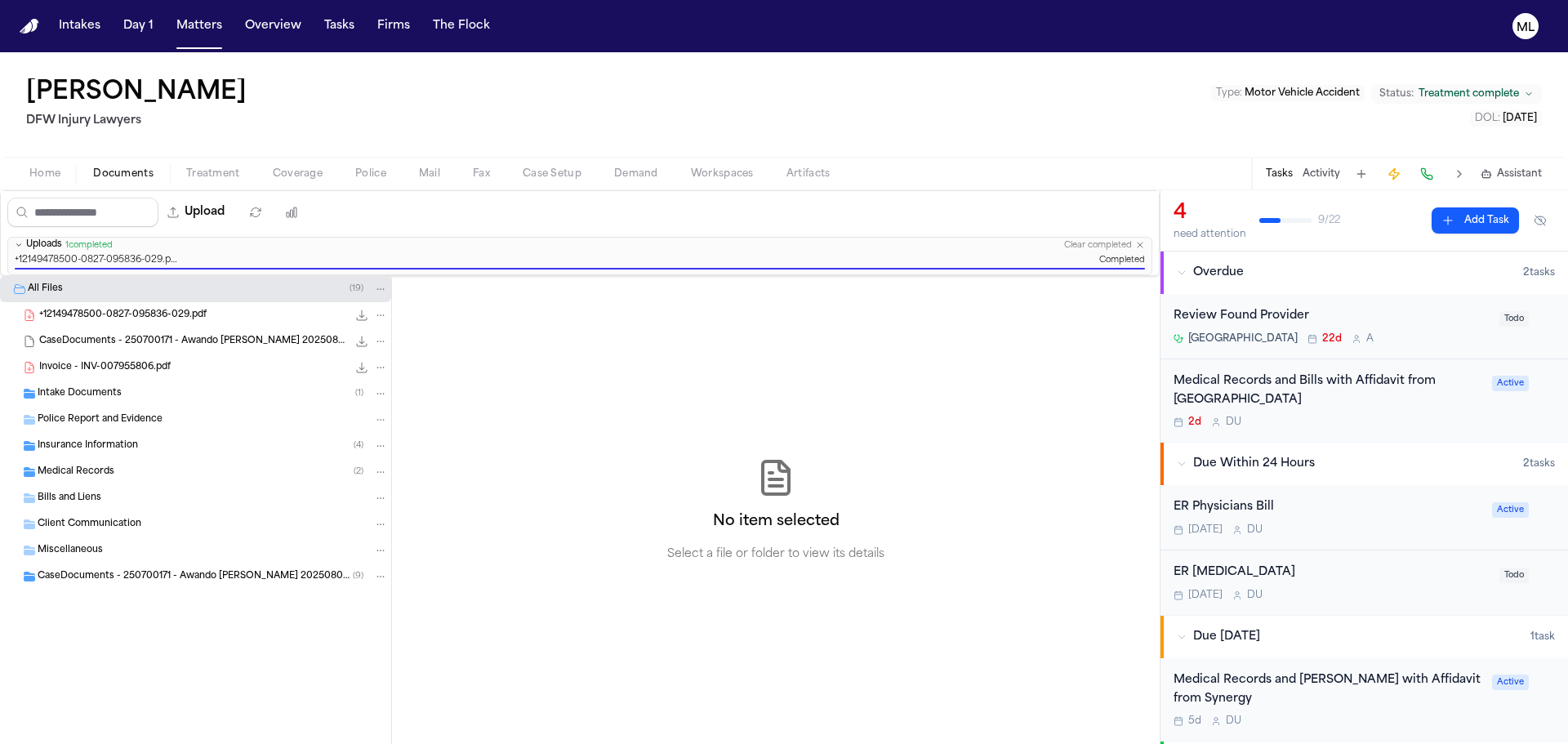
click at [1412, 534] on div "[DATE] D U" at bounding box center [1328, 529] width 308 height 13
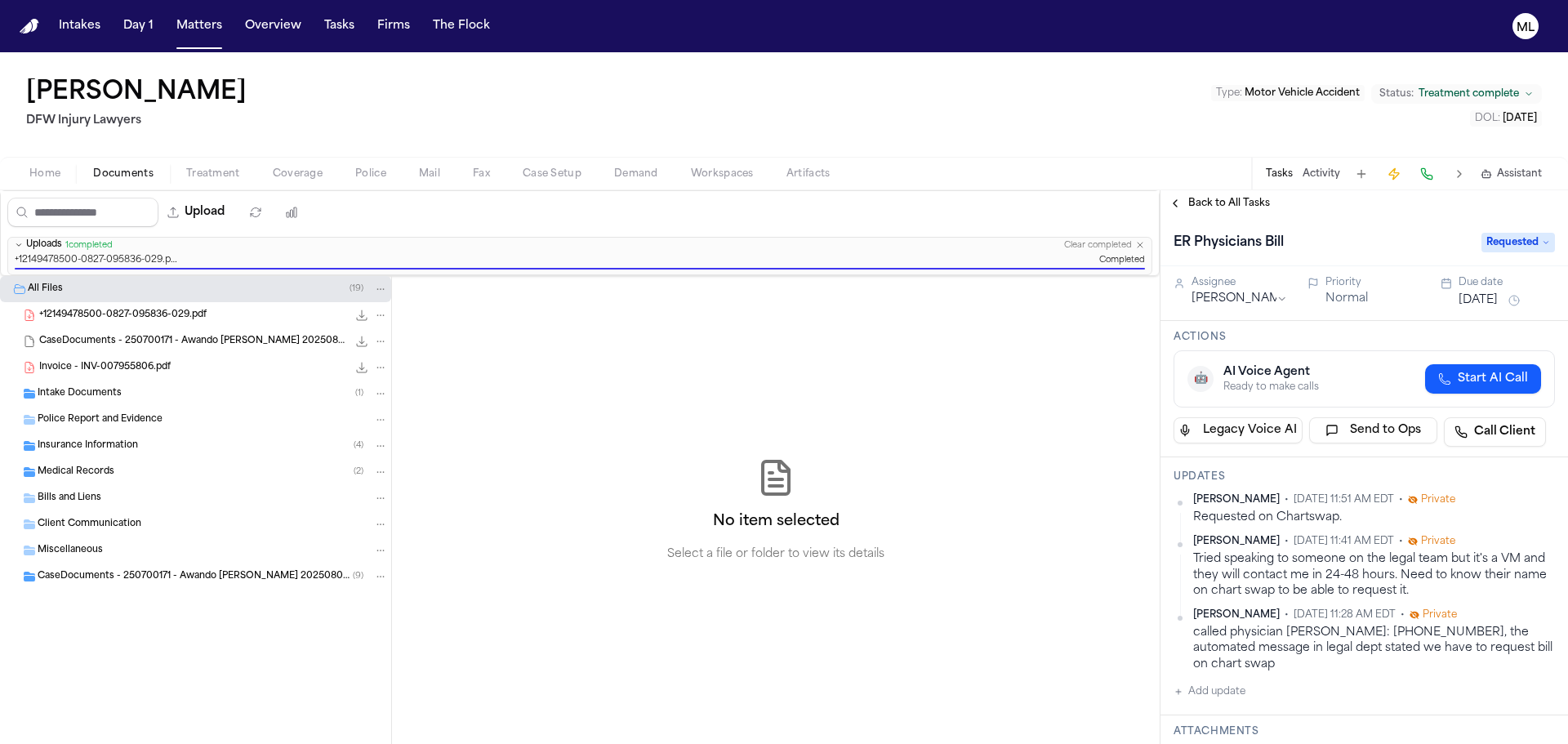
click at [1221, 198] on span "Back to All Tasks" at bounding box center [1229, 203] width 82 height 13
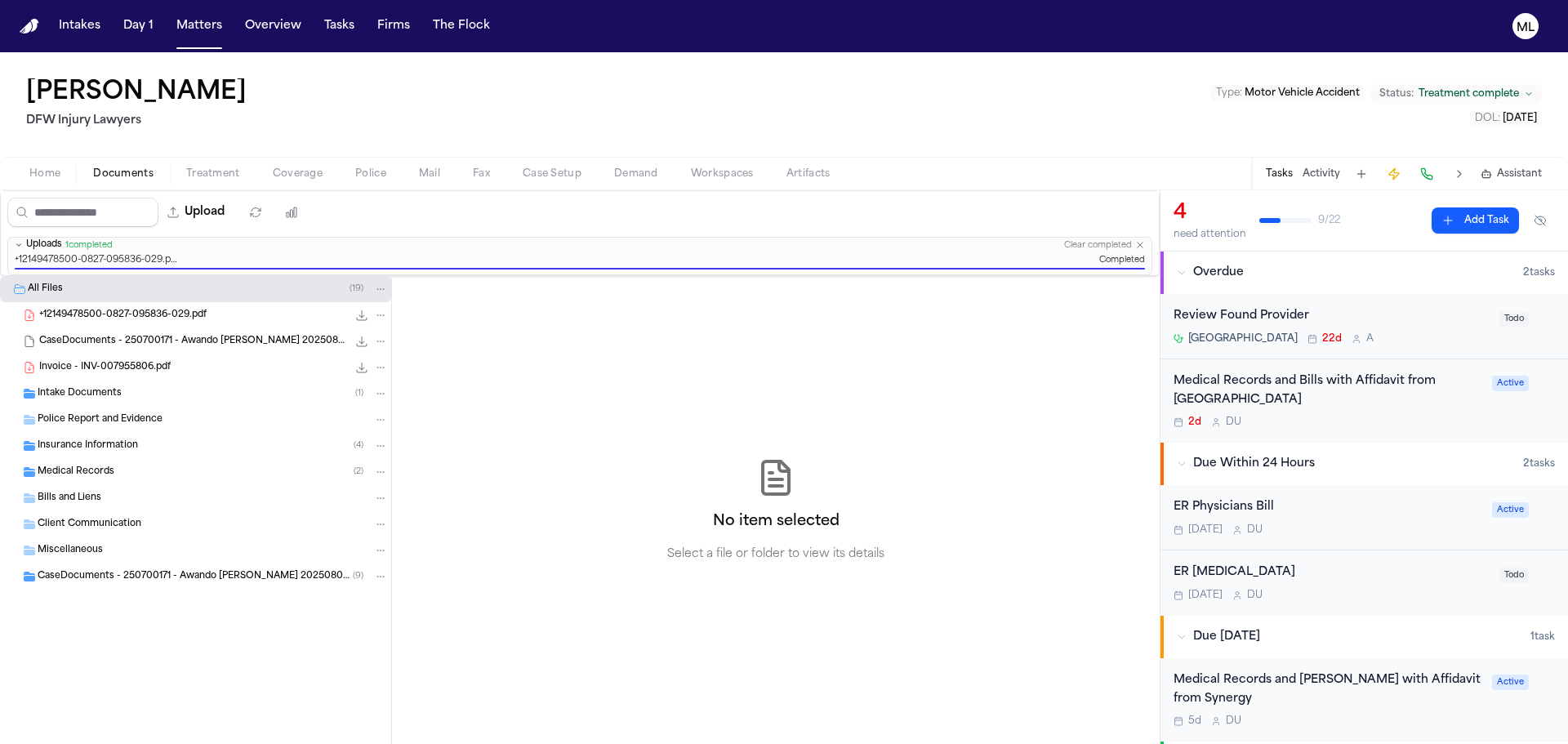
click at [1383, 595] on div "[DATE] D U" at bounding box center [1332, 595] width 316 height 13
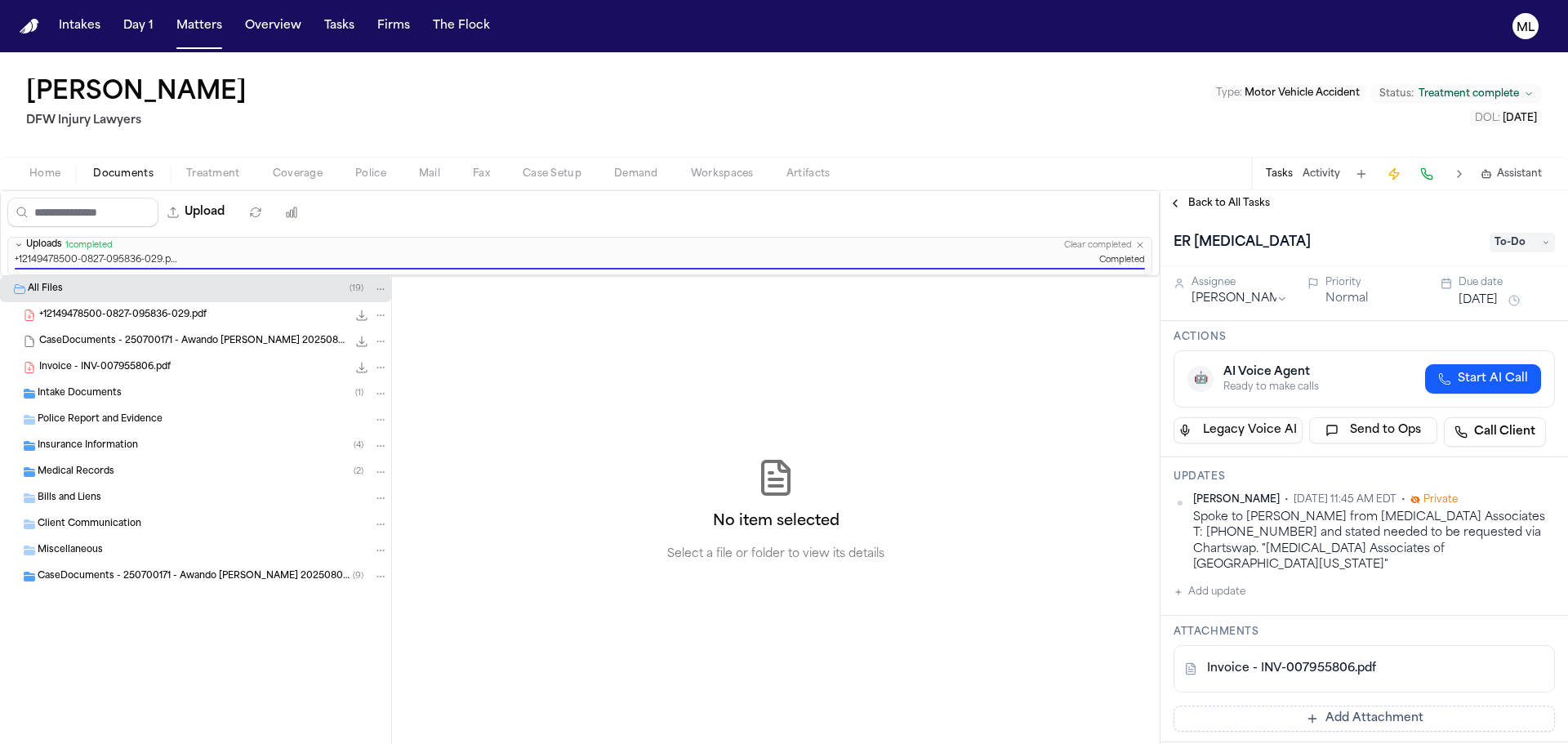
click at [1197, 208] on span "Back to All Tasks" at bounding box center [1229, 203] width 82 height 13
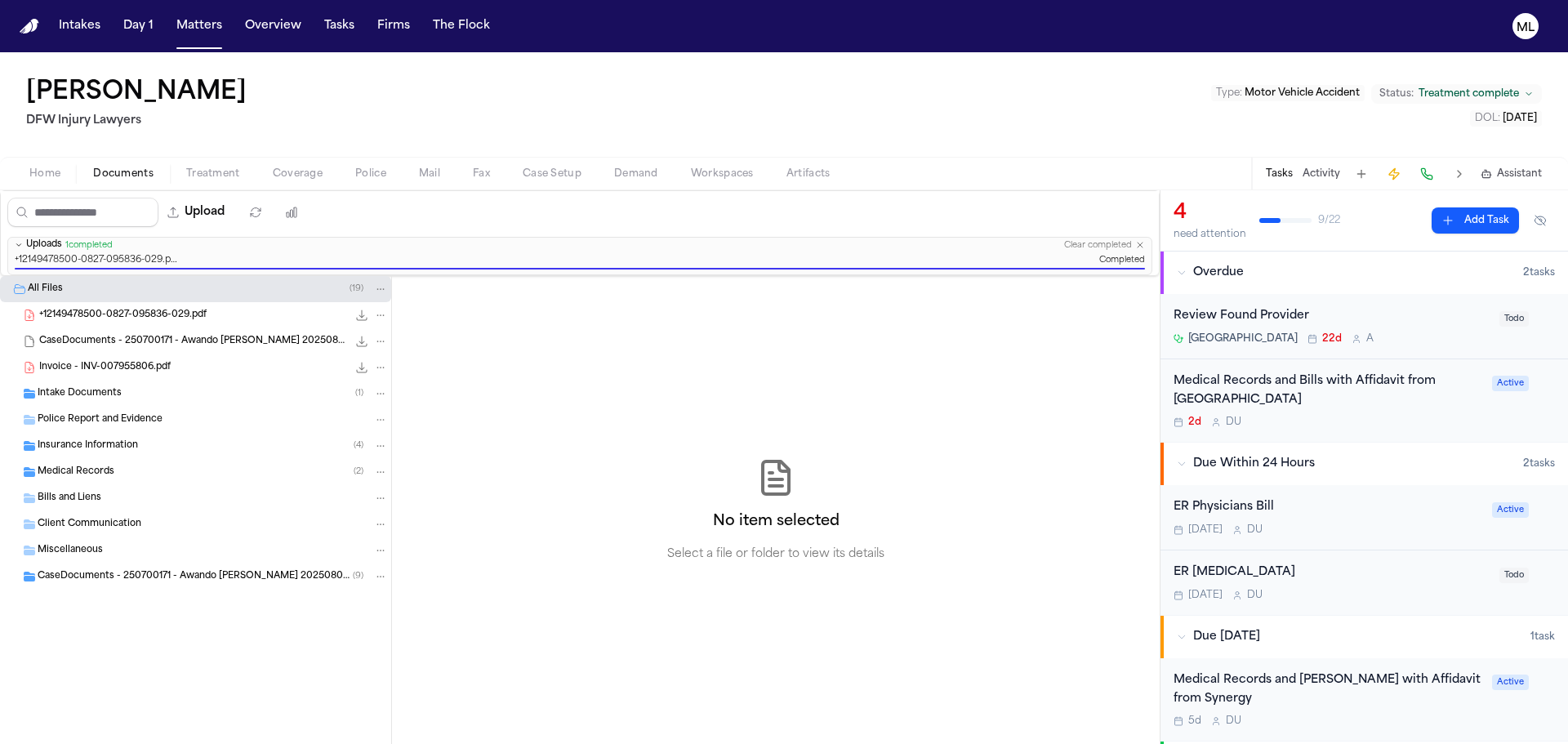
click at [1367, 589] on div "[DATE] D U" at bounding box center [1332, 595] width 316 height 13
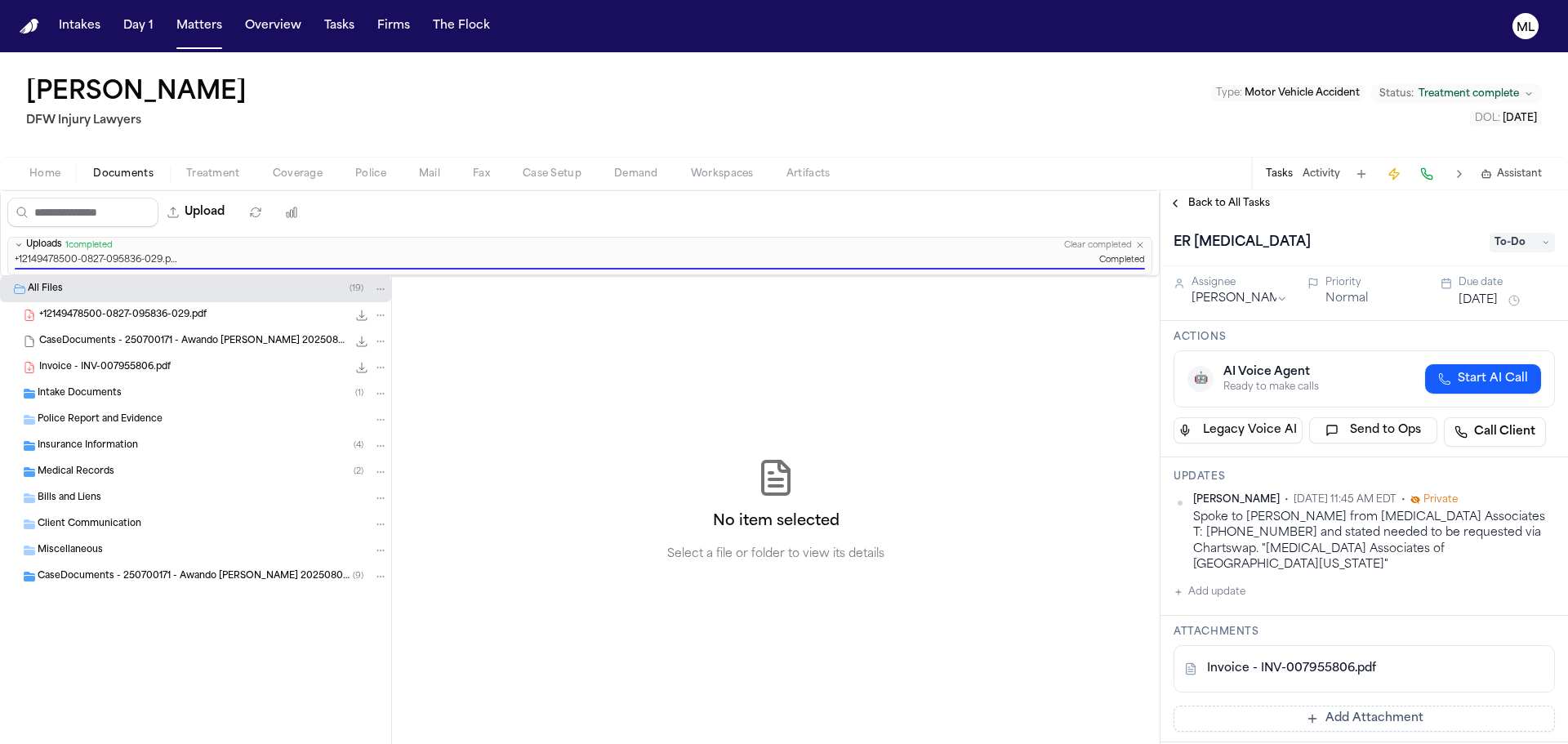
click at [1312, 660] on link "Invoice - INV-007955806.pdf" at bounding box center [1291, 668] width 169 height 16
click at [1343, 660] on link "Invoice - INV-007955806.pdf" at bounding box center [1291, 668] width 169 height 16
click at [1528, 29] on text "ML" at bounding box center [1525, 27] width 18 height 11
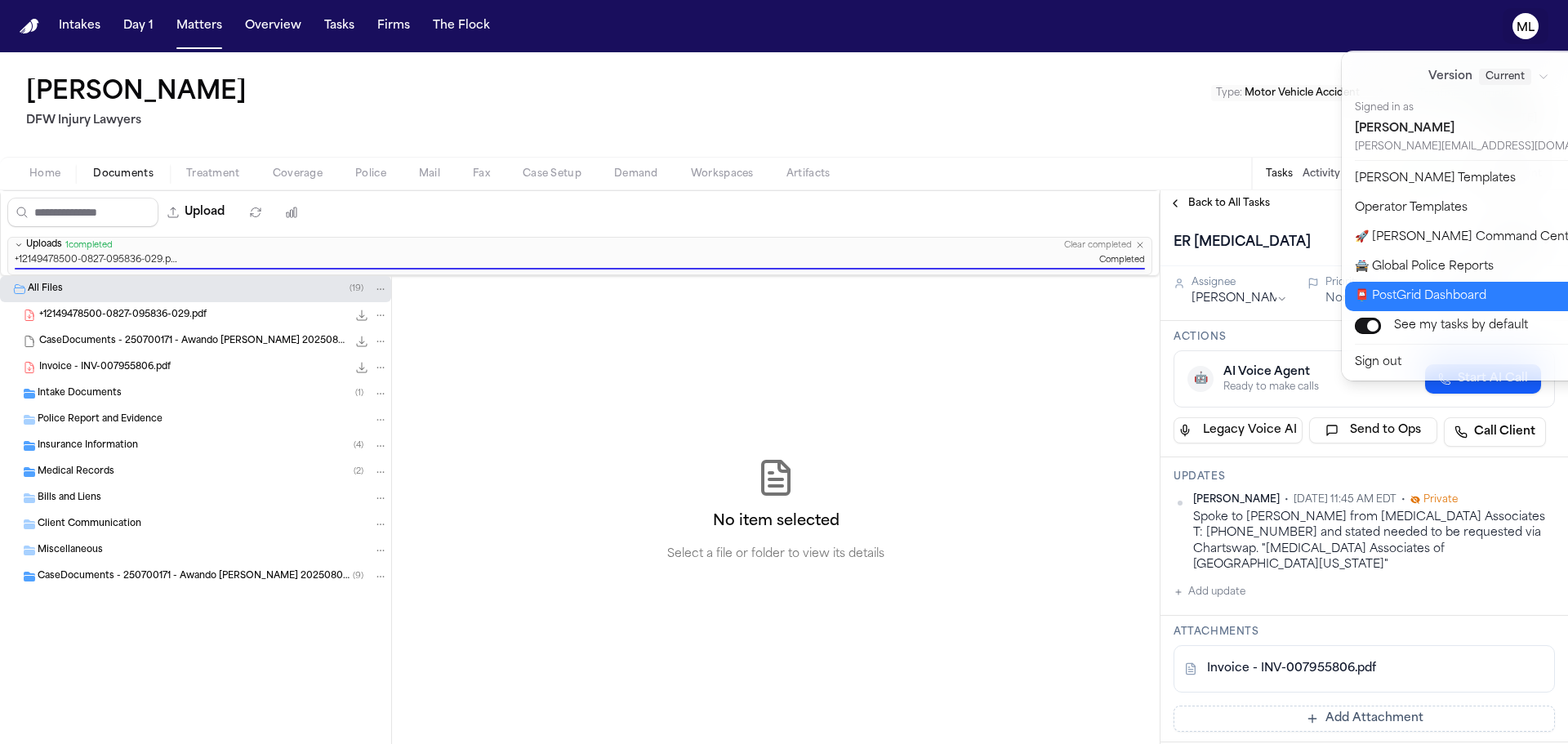
click at [1439, 290] on button "📮 PostGrid Dashboard" at bounding box center [1498, 296] width 307 height 30
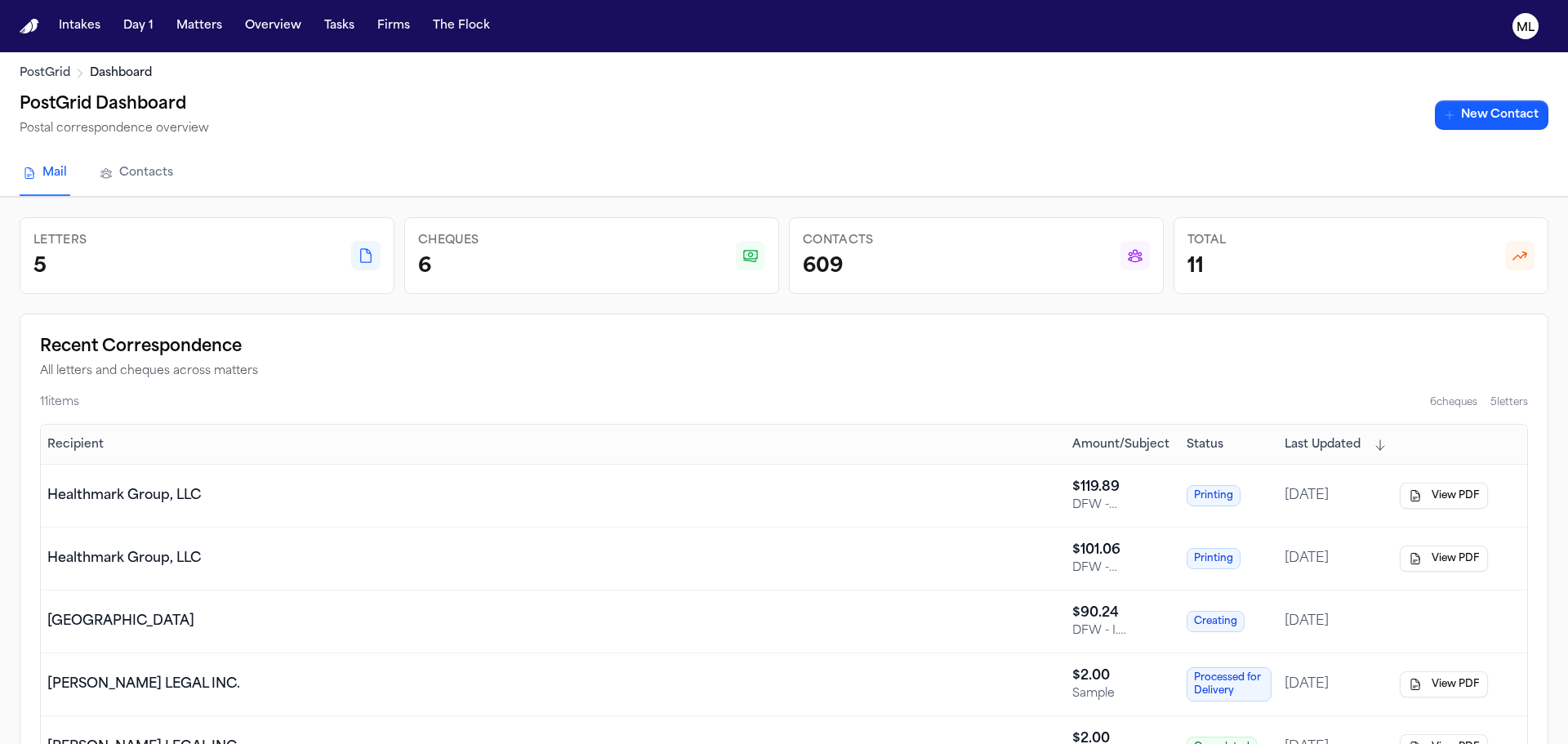
click at [1506, 131] on div "PostGrid Dashboard Postal correspondence overview New Contact" at bounding box center [784, 115] width 1529 height 48
click at [1511, 123] on link "New Contact" at bounding box center [1491, 115] width 113 height 30
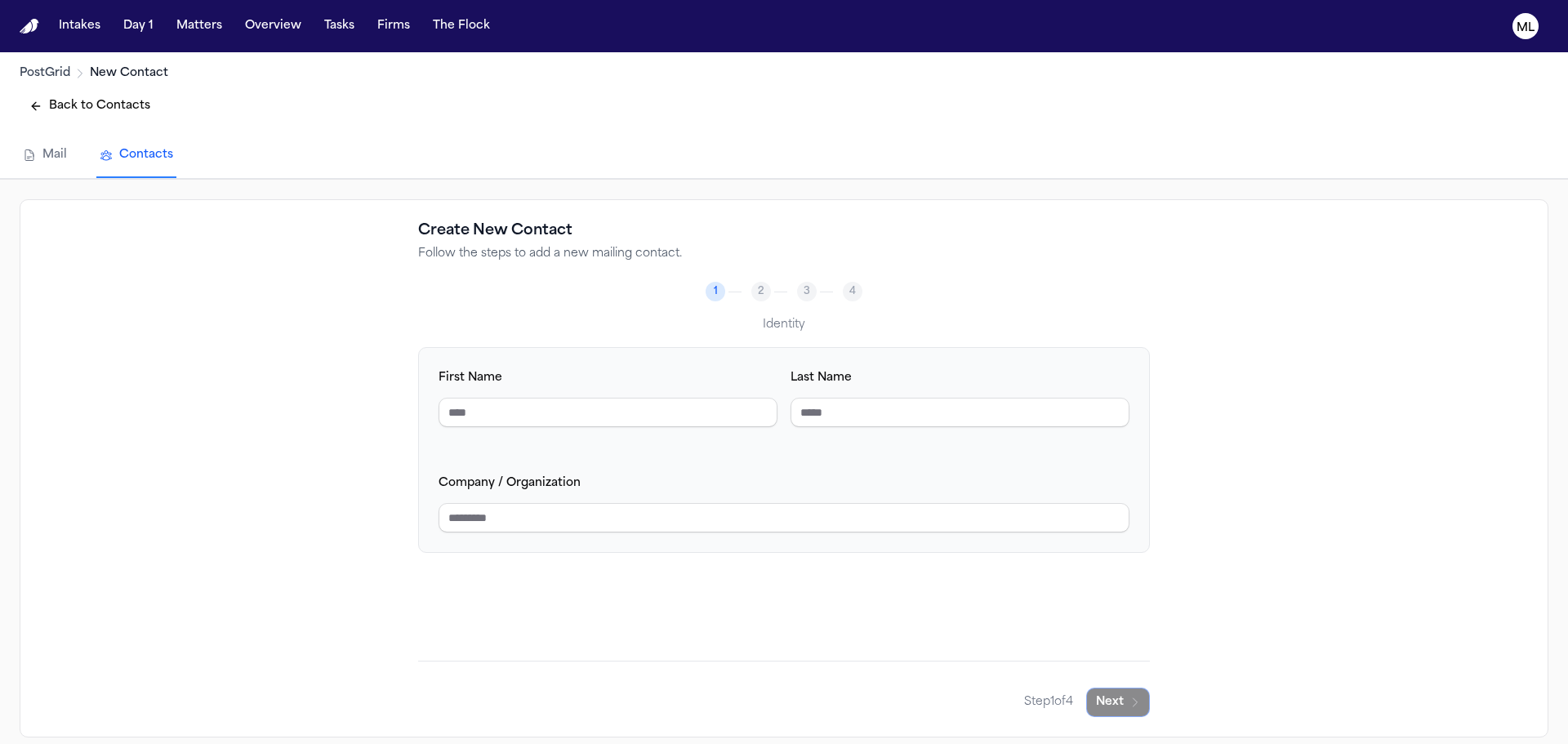
click at [60, 102] on button "Back to Contacts" at bounding box center [90, 106] width 140 height 30
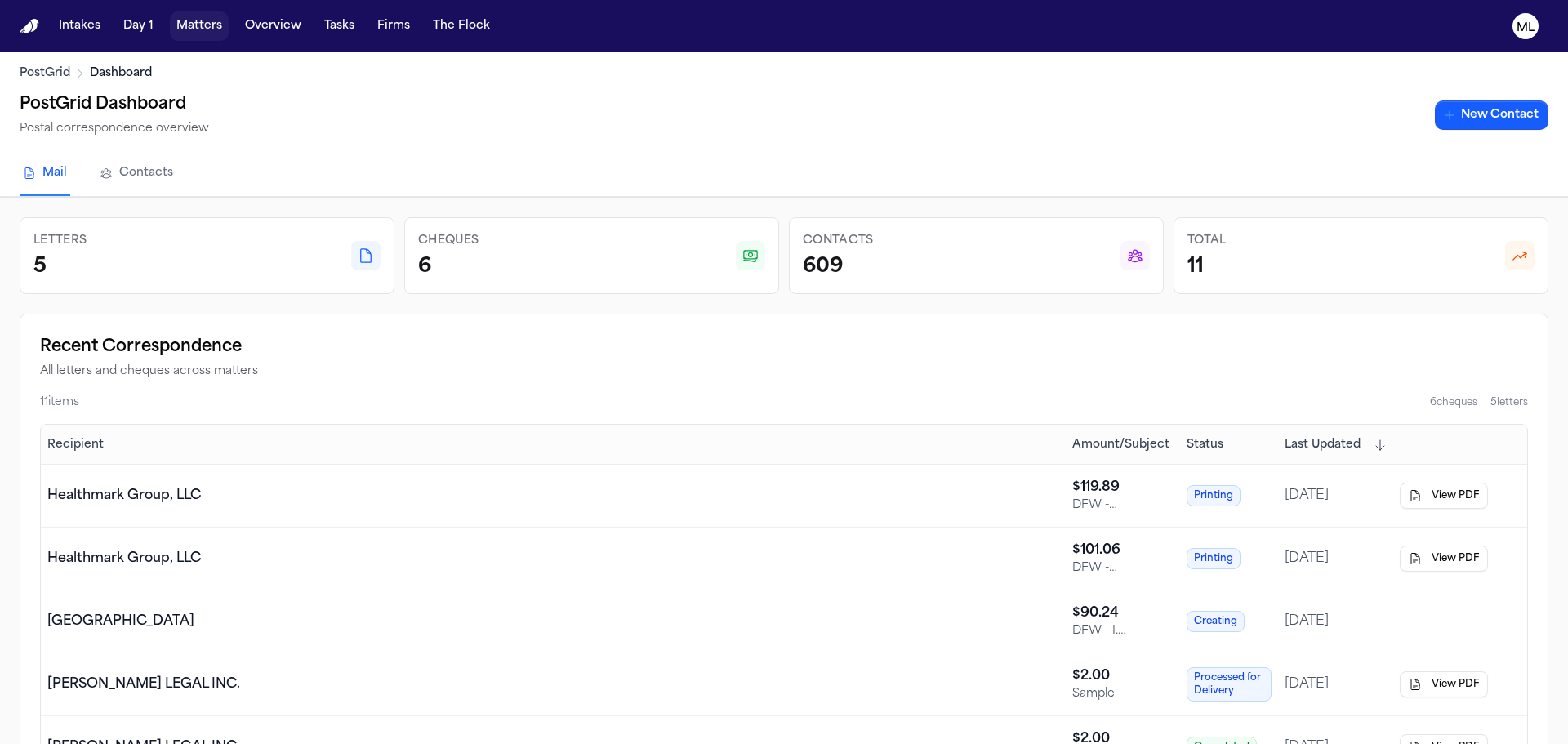
click at [200, 30] on button "Matters" at bounding box center [199, 26] width 59 height 30
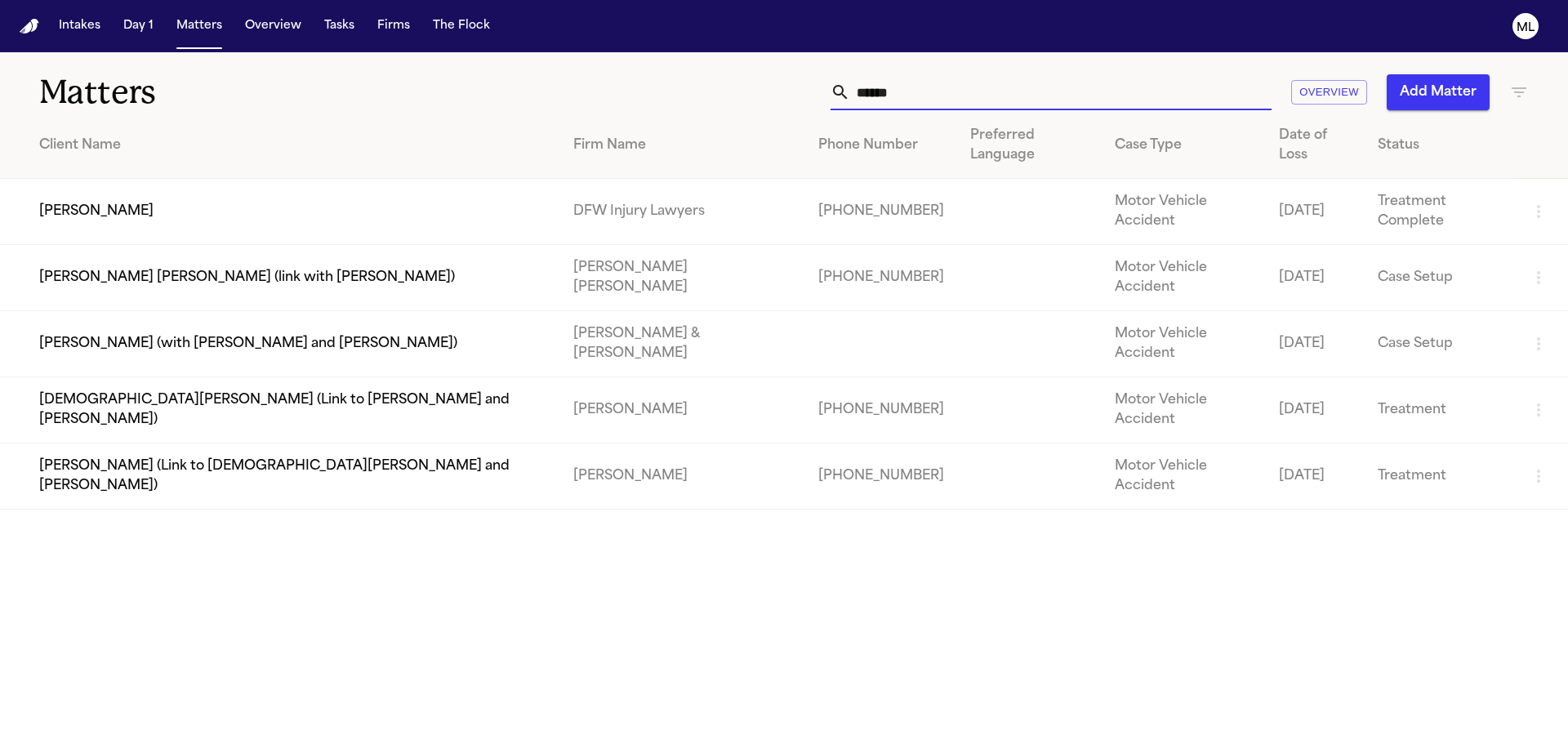
drag, startPoint x: 919, startPoint y: 99, endPoint x: 810, endPoint y: 102, distance: 109.0
click at [809, 102] on div "****** Overview Add Matter" at bounding box center [1000, 93] width 1056 height 36
click at [189, 203] on td "[PERSON_NAME]" at bounding box center [280, 212] width 560 height 66
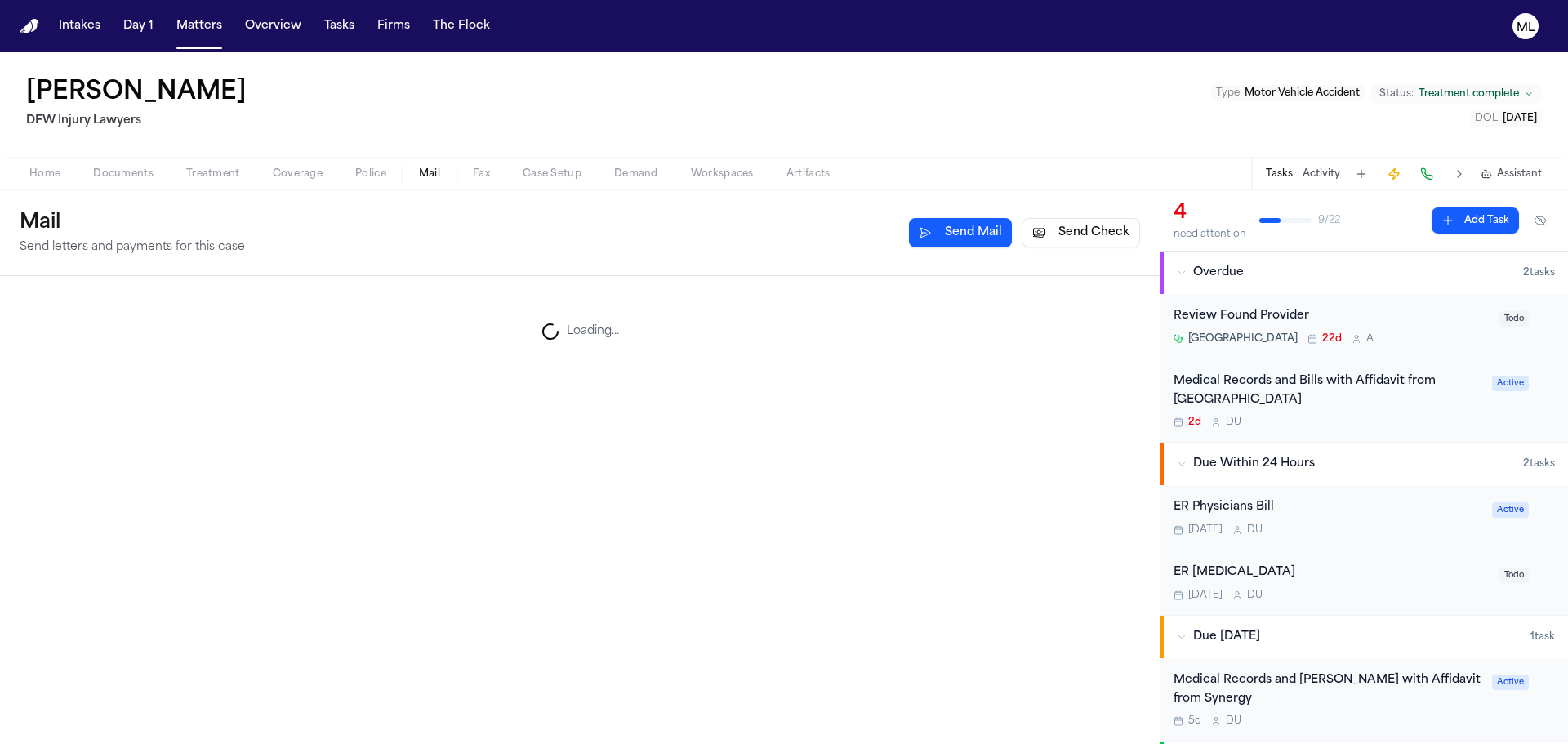
click at [435, 175] on span "Mail" at bounding box center [429, 173] width 21 height 13
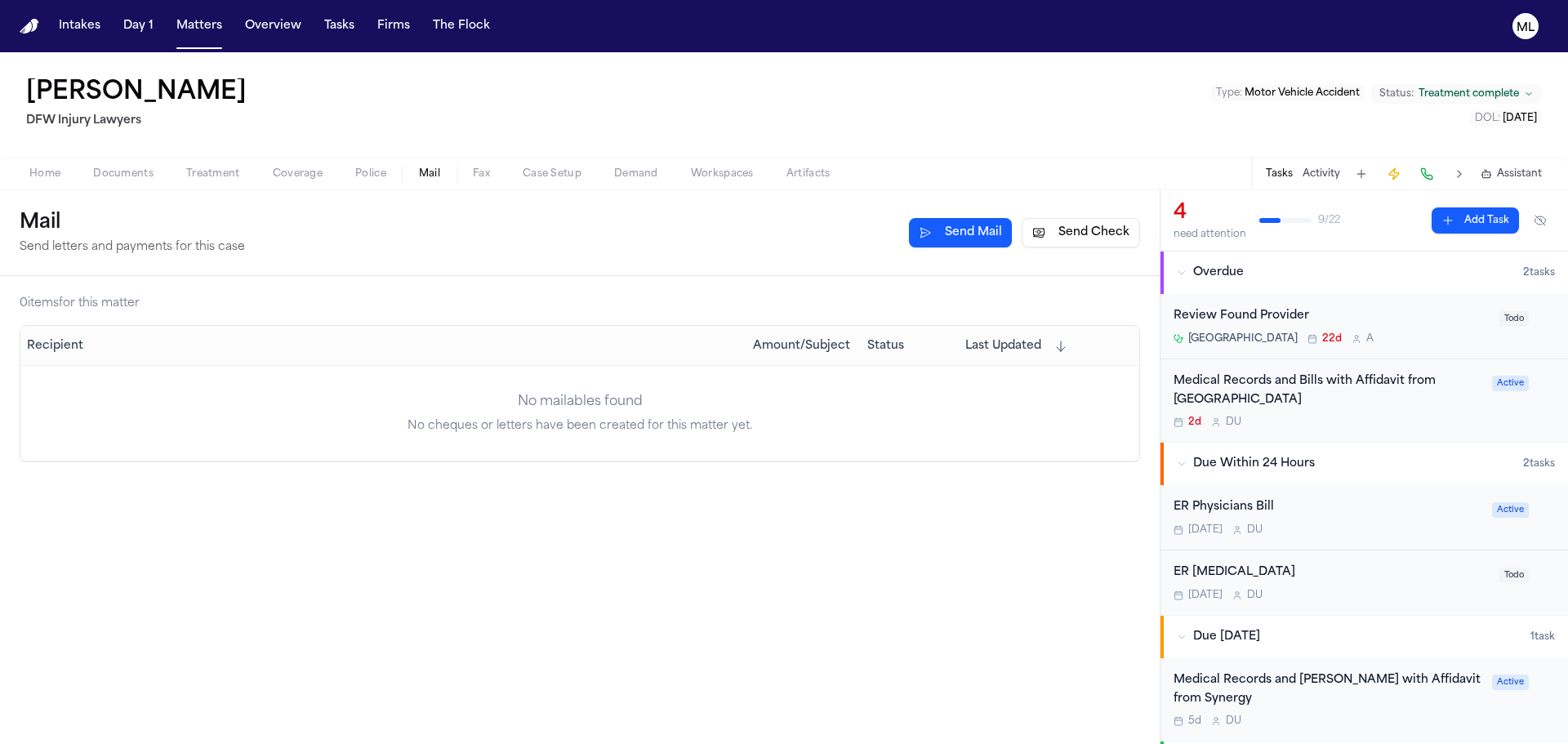
click at [1052, 225] on button "Send Check" at bounding box center [1080, 233] width 118 height 30
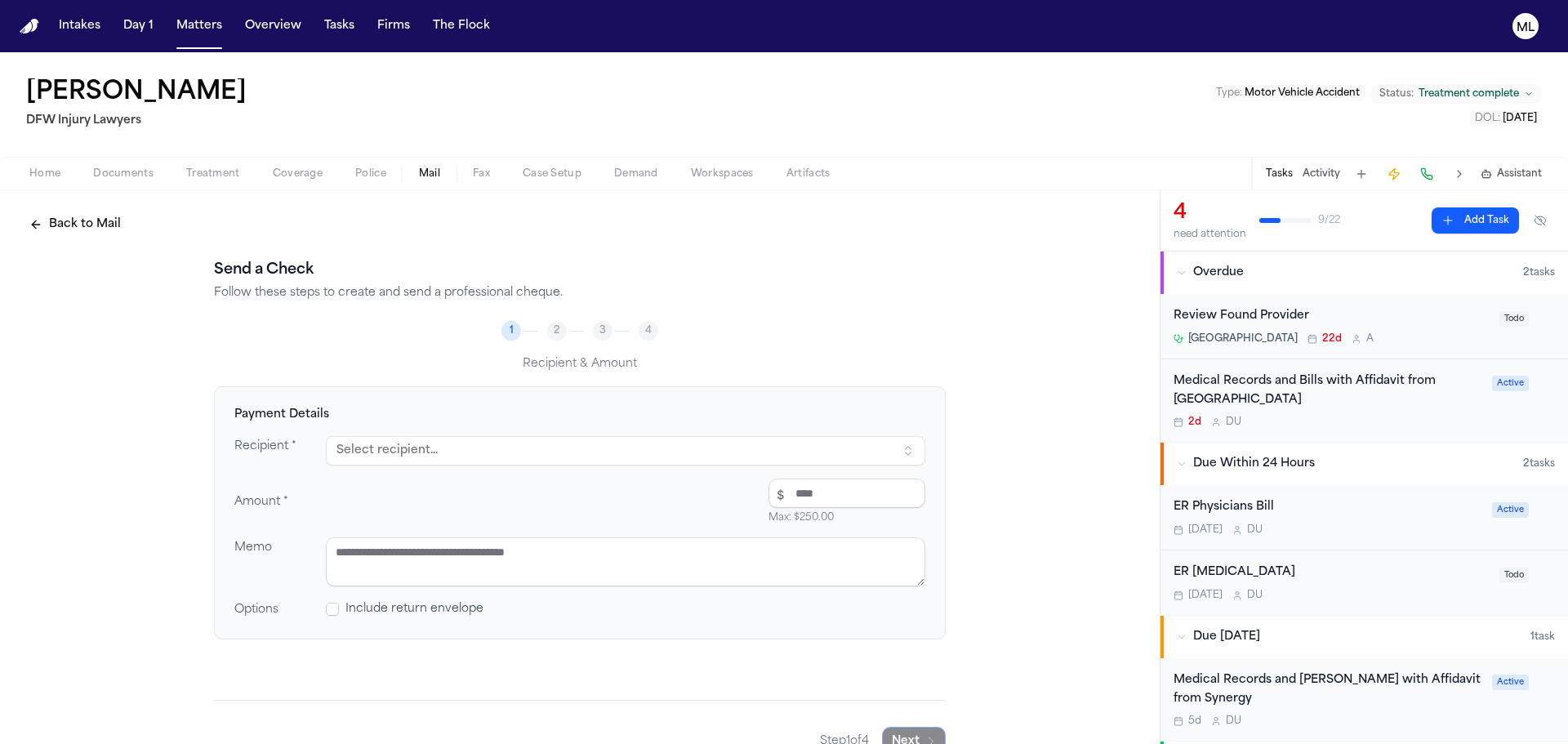
click at [683, 437] on button "Select recipient..." at bounding box center [626, 451] width 600 height 30
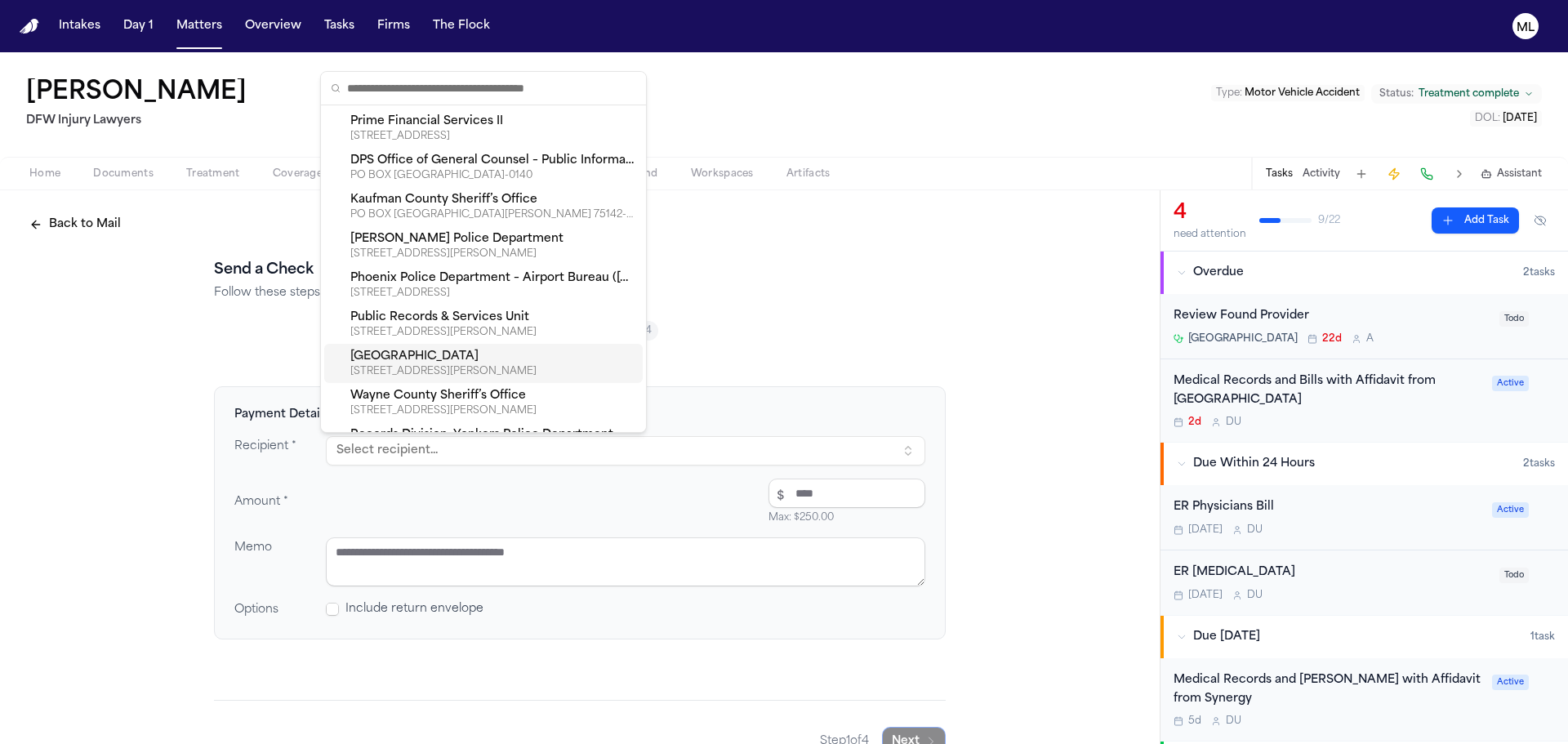
click at [506, 375] on div "[STREET_ADDRESS][PERSON_NAME]" at bounding box center [492, 371] width 286 height 13
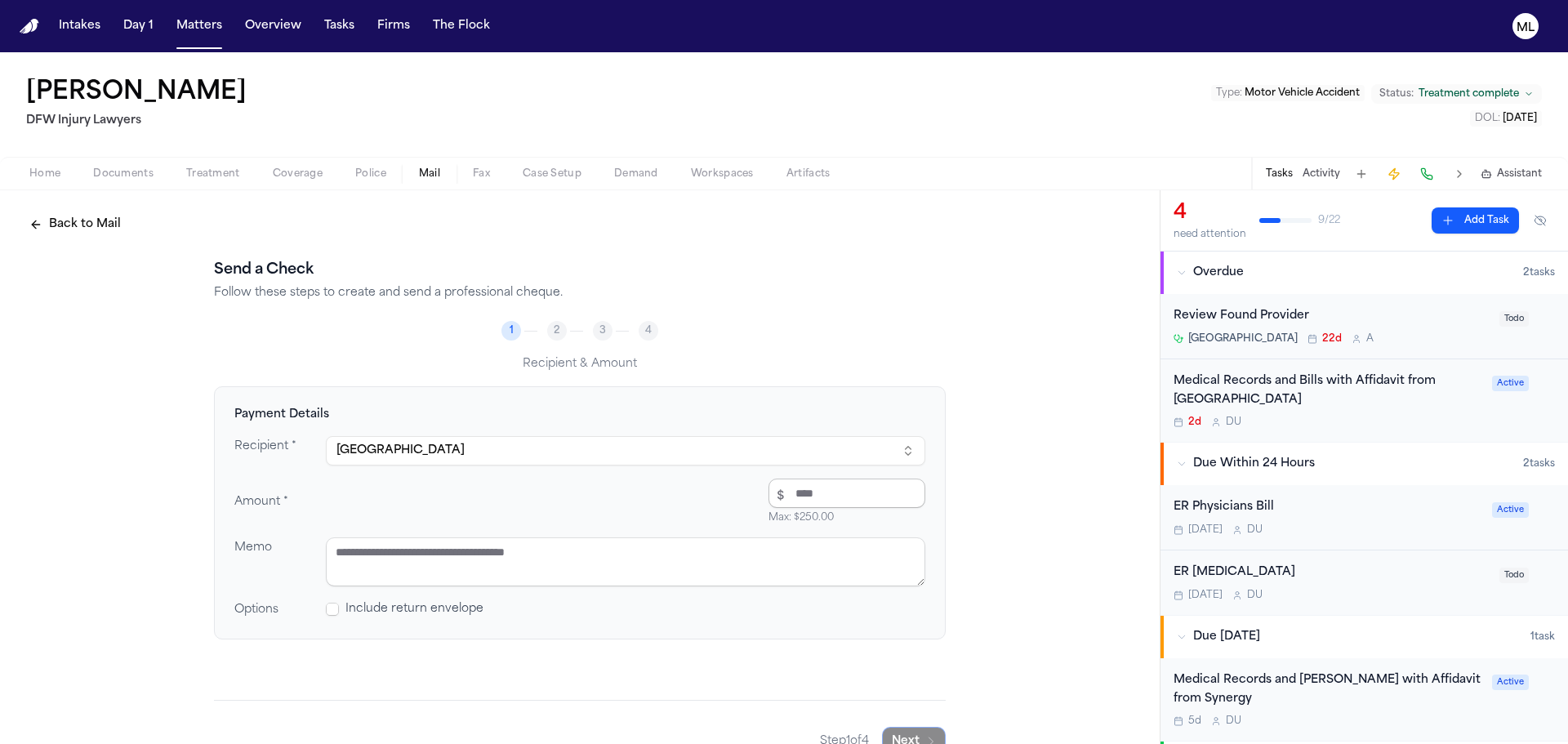
click at [790, 498] on input "number" at bounding box center [848, 493] width 157 height 30
type input "*****"
click at [567, 538] on textarea at bounding box center [626, 561] width 600 height 49
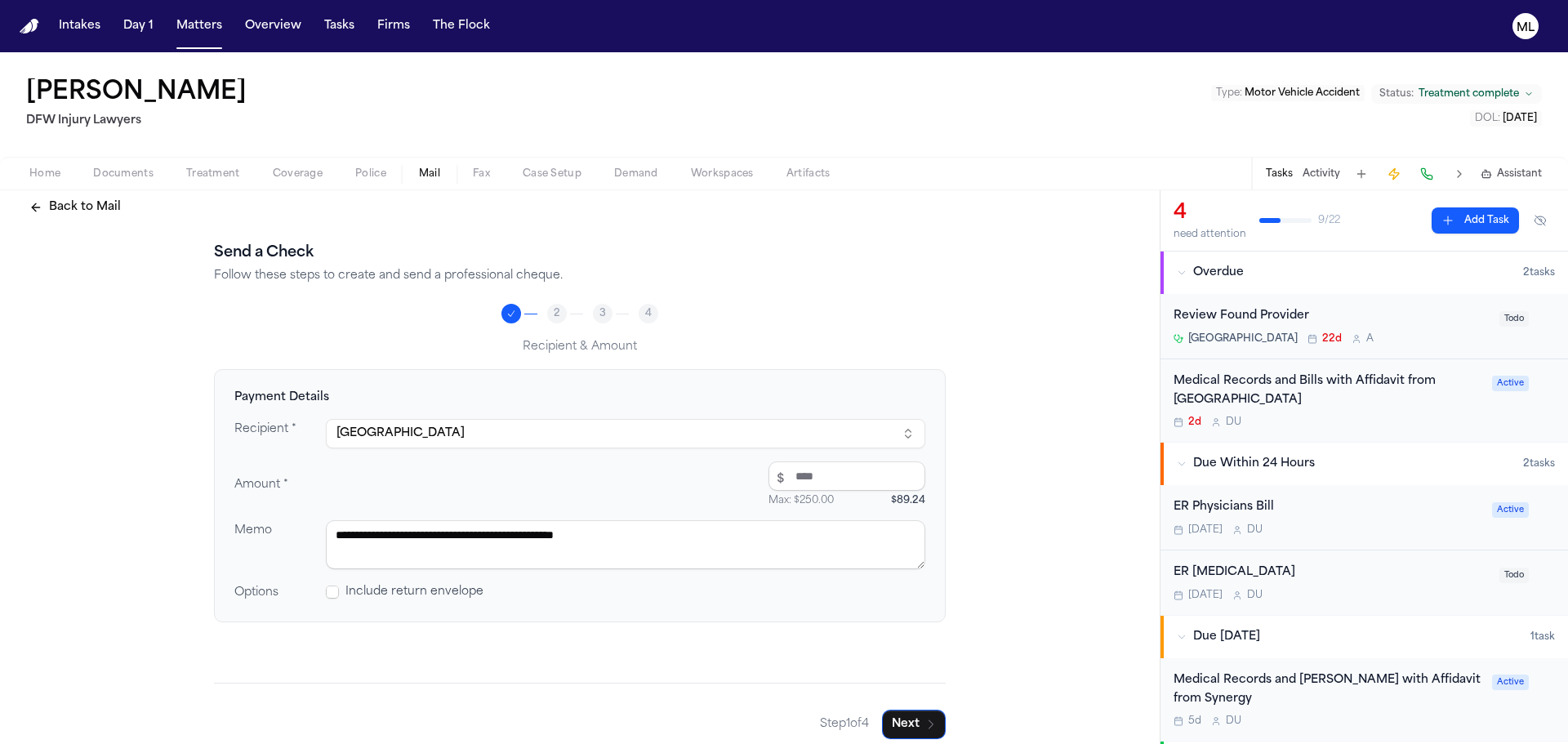
scroll to position [32, 0]
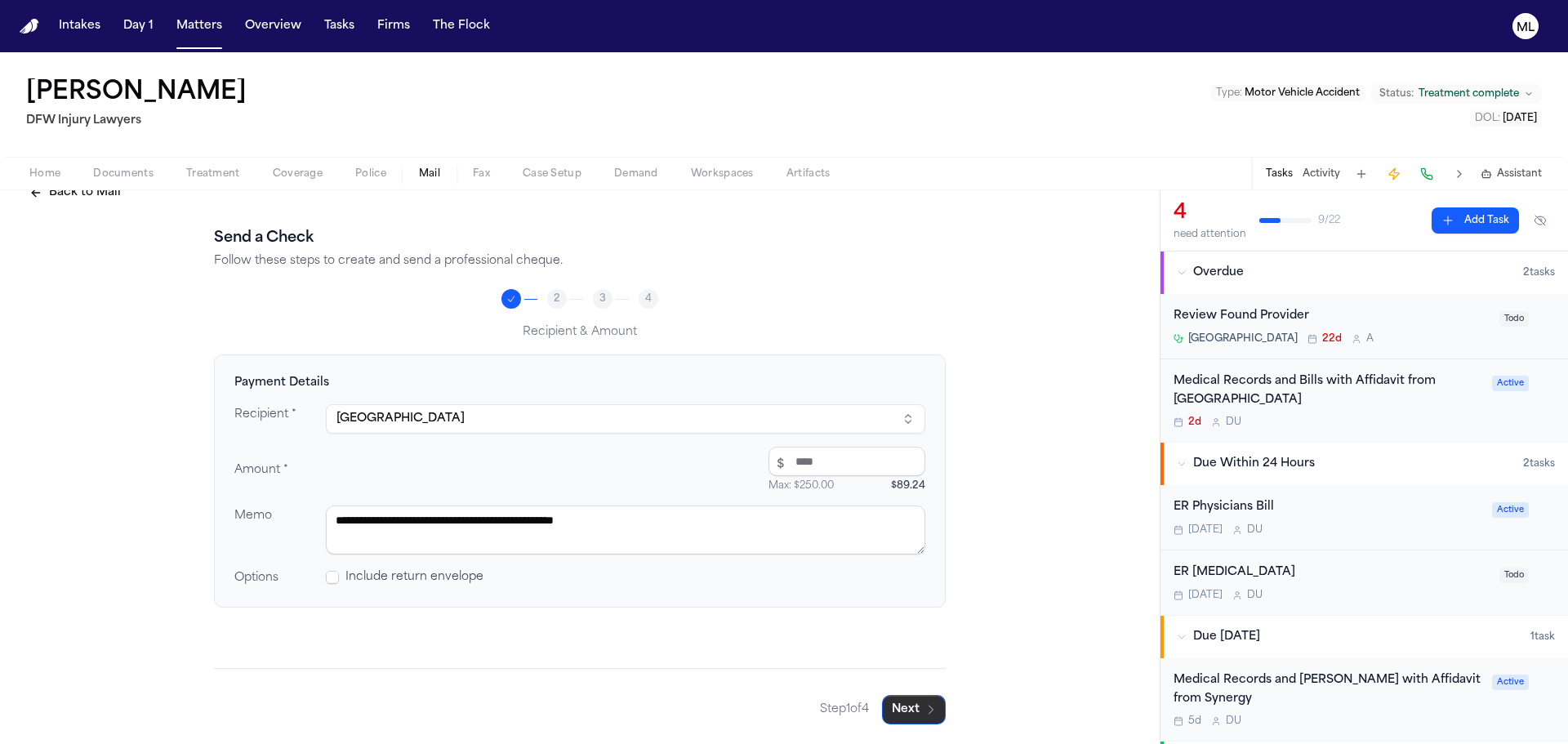
type textarea "**********"
click at [905, 699] on button "Next" at bounding box center [914, 710] width 64 height 30
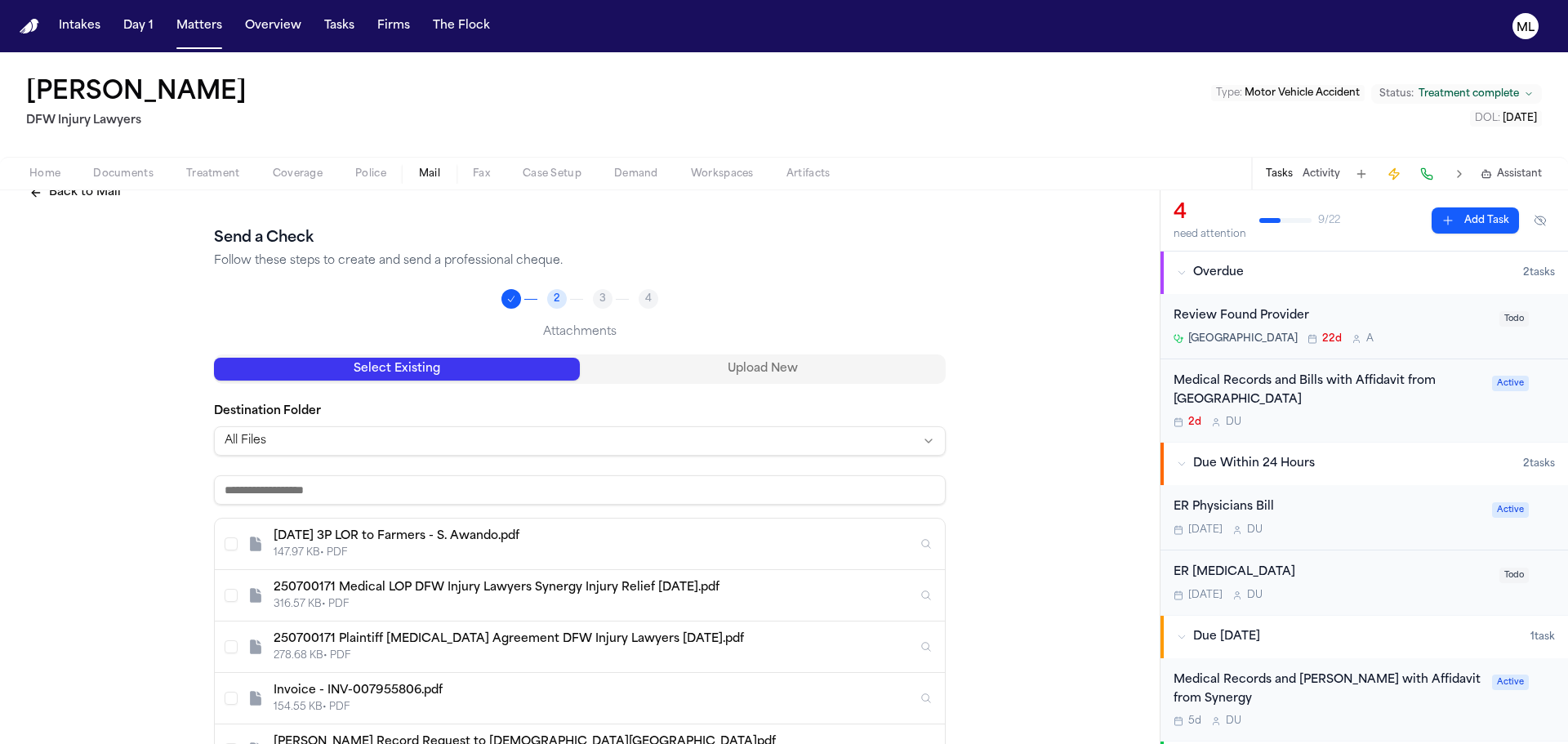
click at [527, 484] on input at bounding box center [580, 490] width 732 height 30
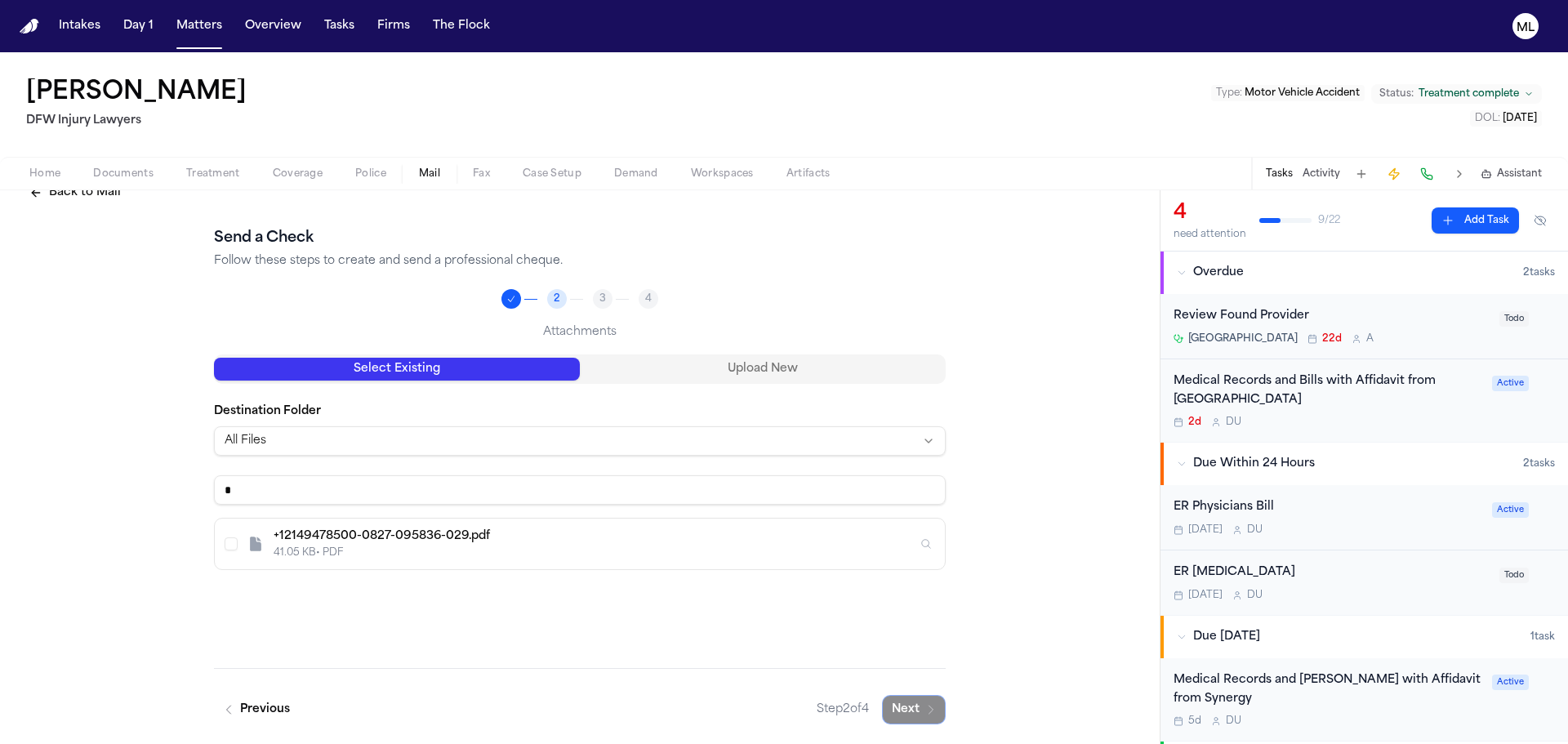
type input "*"
click at [459, 555] on div "41.05 KB • PDF" at bounding box center [595, 552] width 644 height 13
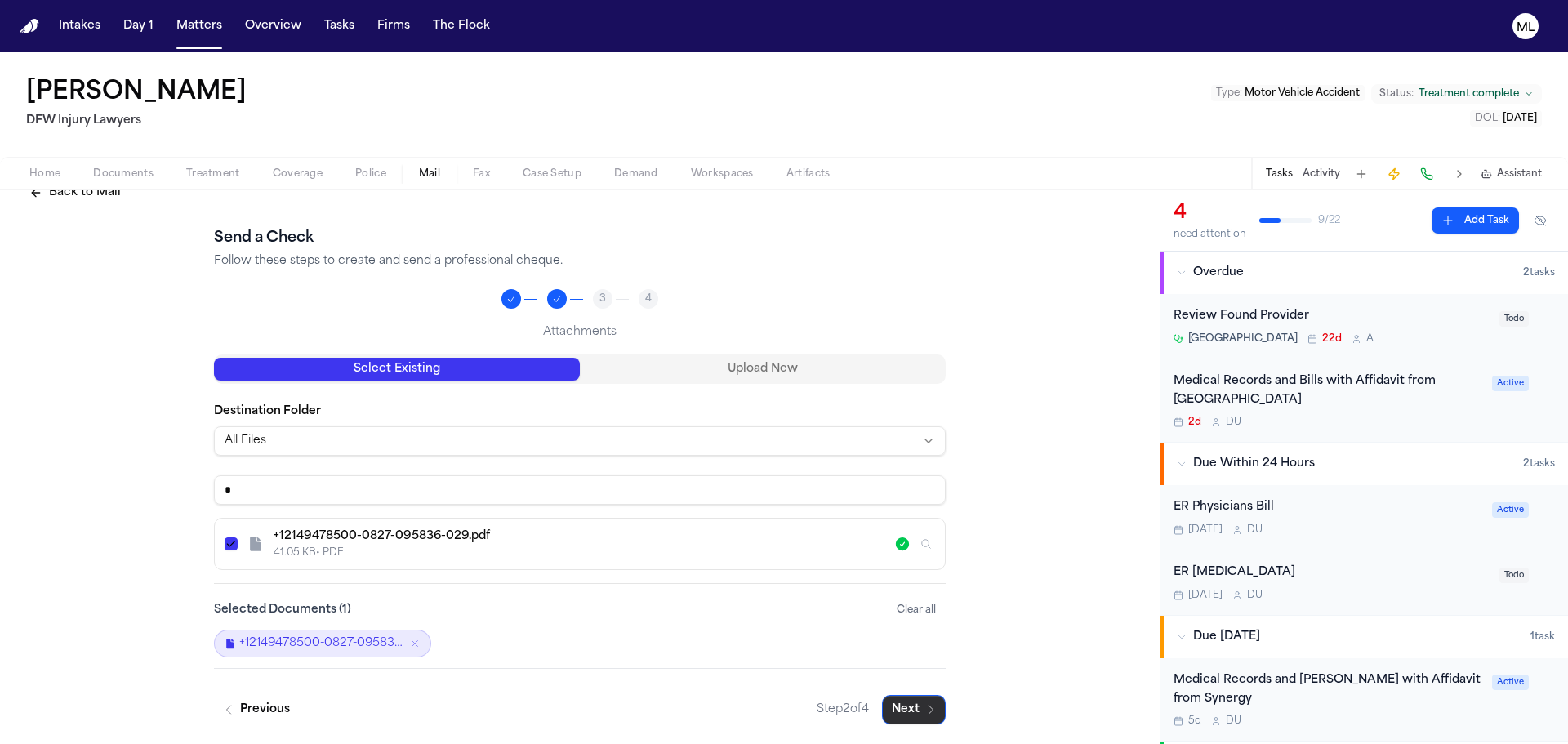
click at [911, 715] on button "Next" at bounding box center [914, 710] width 64 height 30
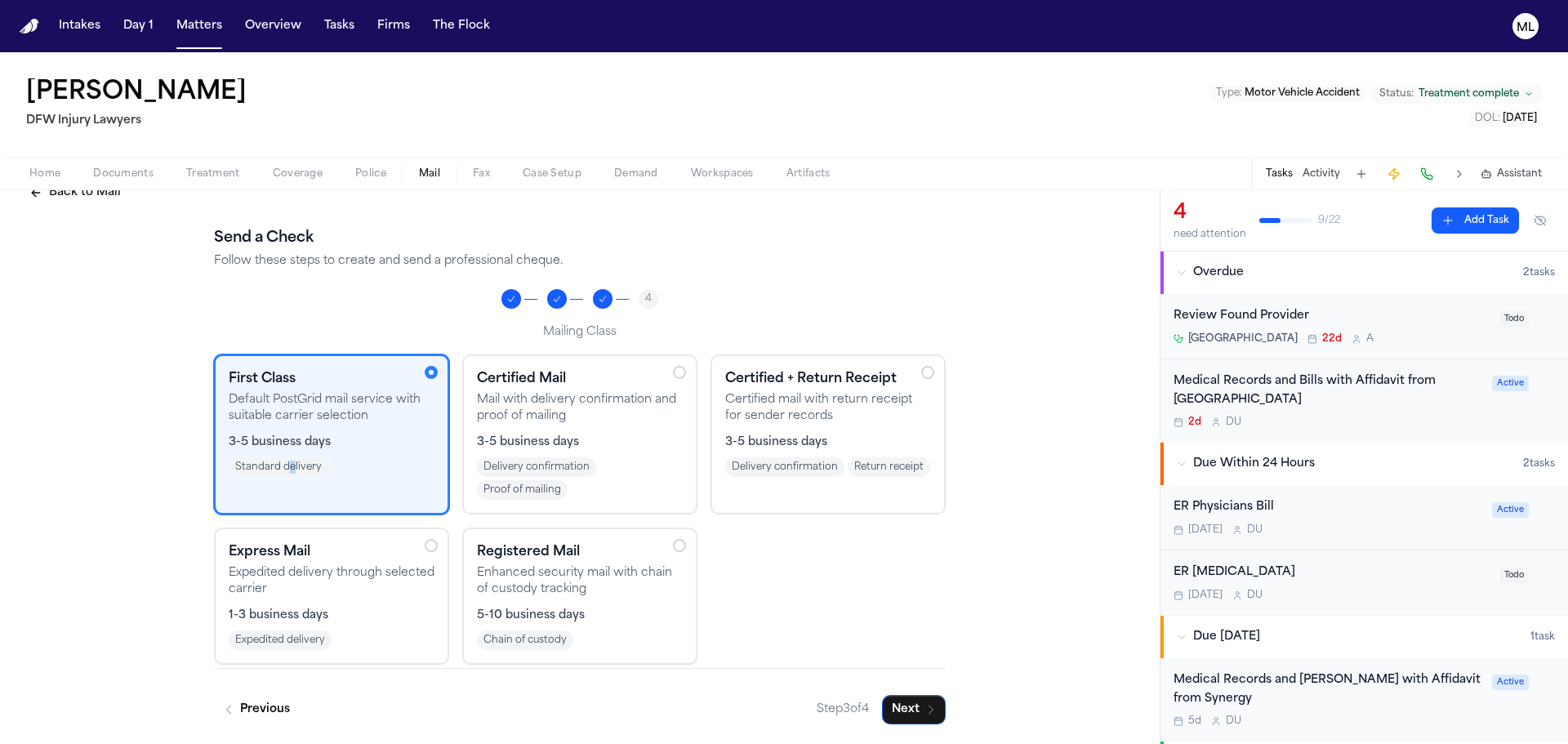
click at [287, 477] on div "First Class Default PostGrid mail service with suitable carrier selection 3-5 b…" at bounding box center [331, 434] width 235 height 160
click at [914, 722] on button "Next" at bounding box center [914, 710] width 64 height 30
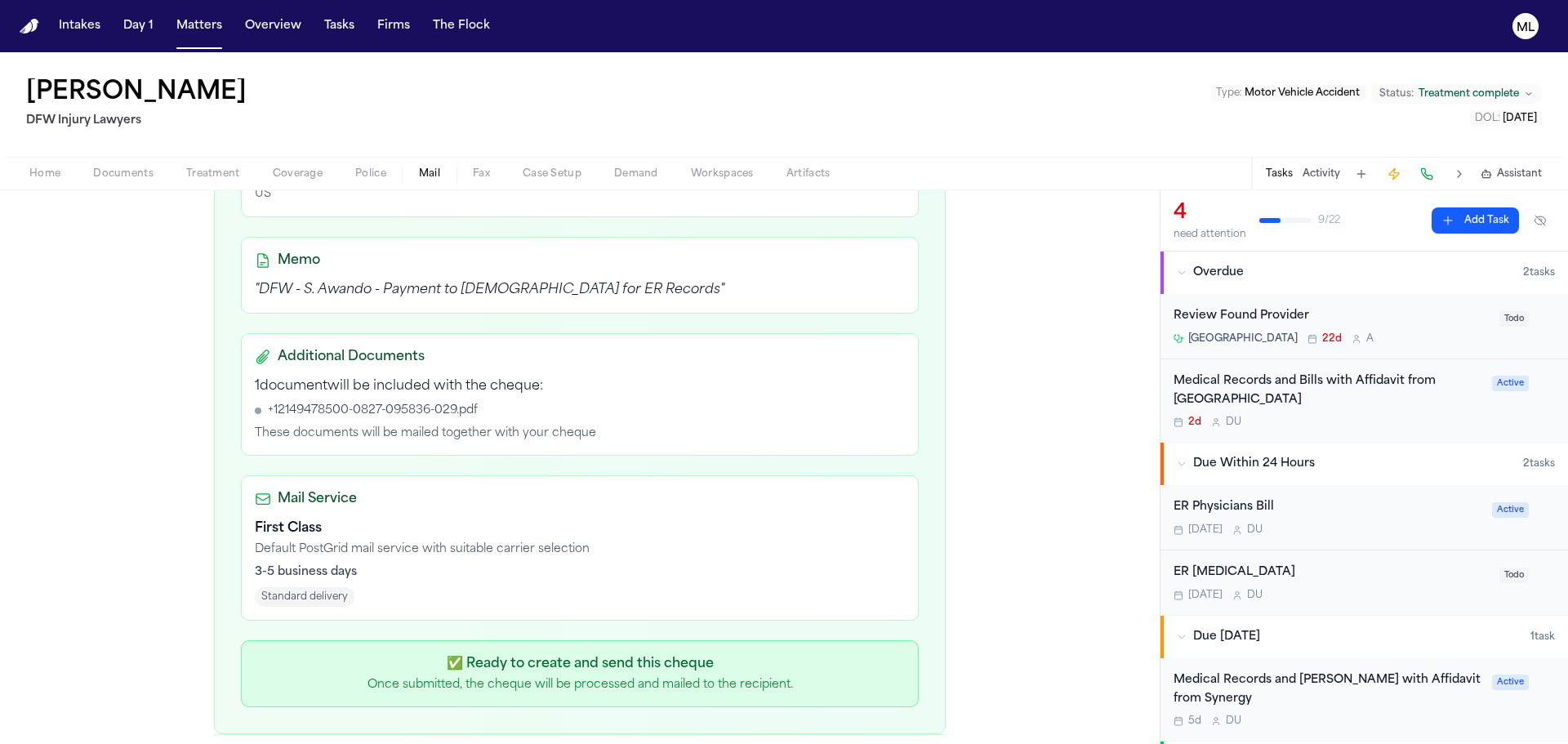
scroll to position [506, 0]
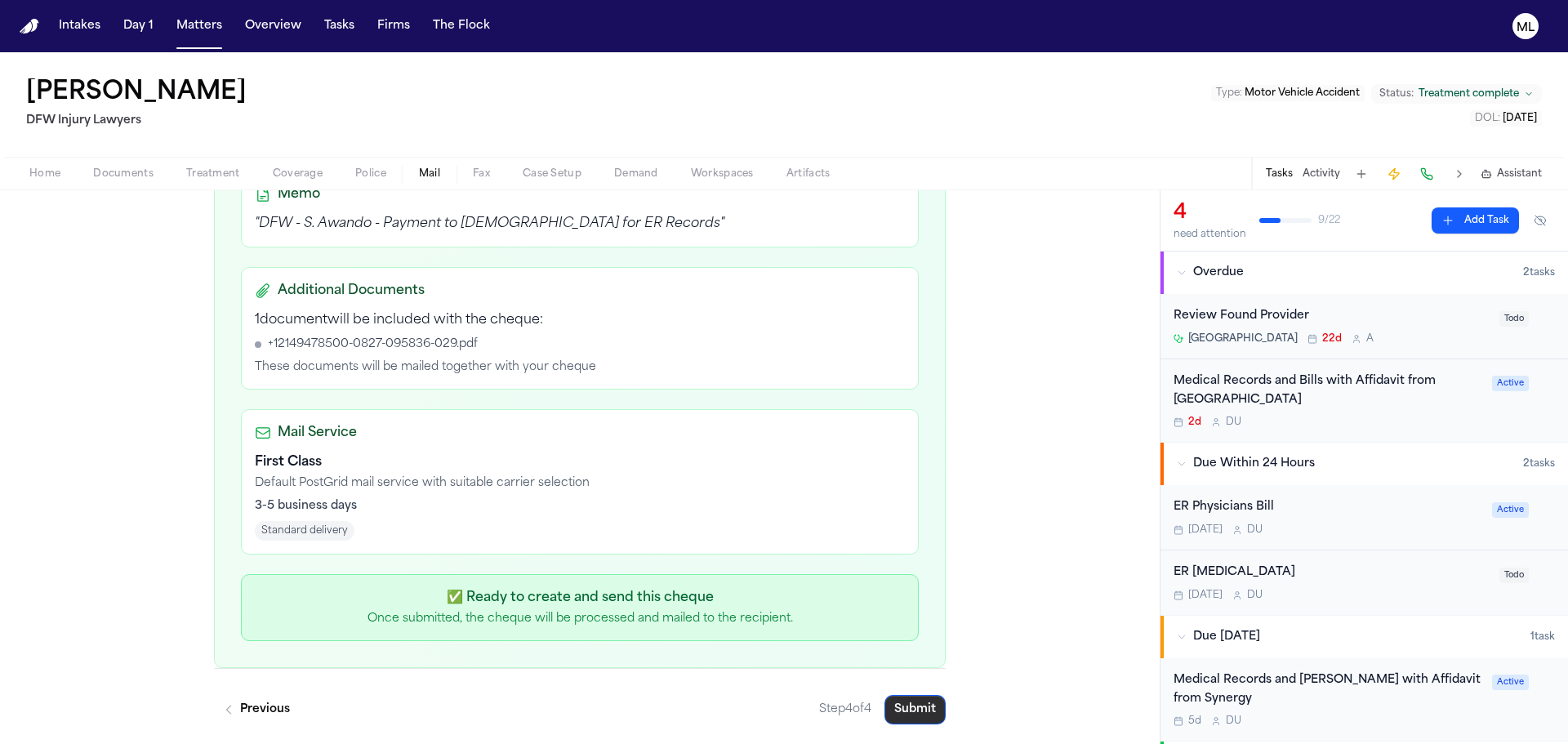
click at [914, 721] on button "Submit" at bounding box center [915, 710] width 62 height 30
